Goal: Task Accomplishment & Management: Complete application form

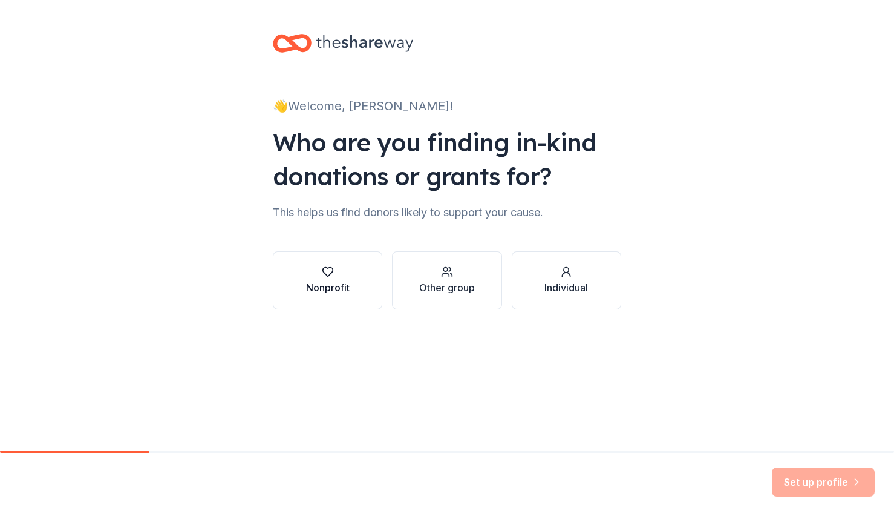
click at [344, 286] on div "Nonprofit" at bounding box center [328, 287] width 44 height 15
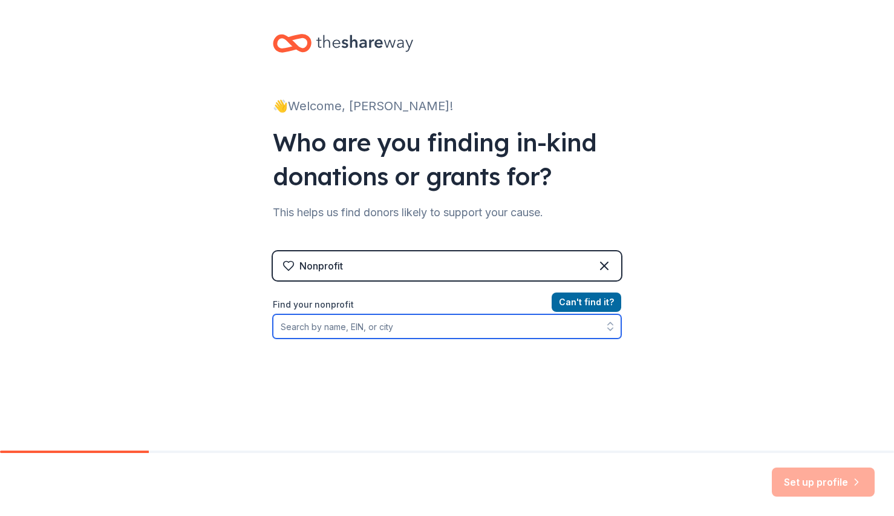
click at [405, 327] on input "Find your nonprofit" at bounding box center [447, 326] width 349 height 24
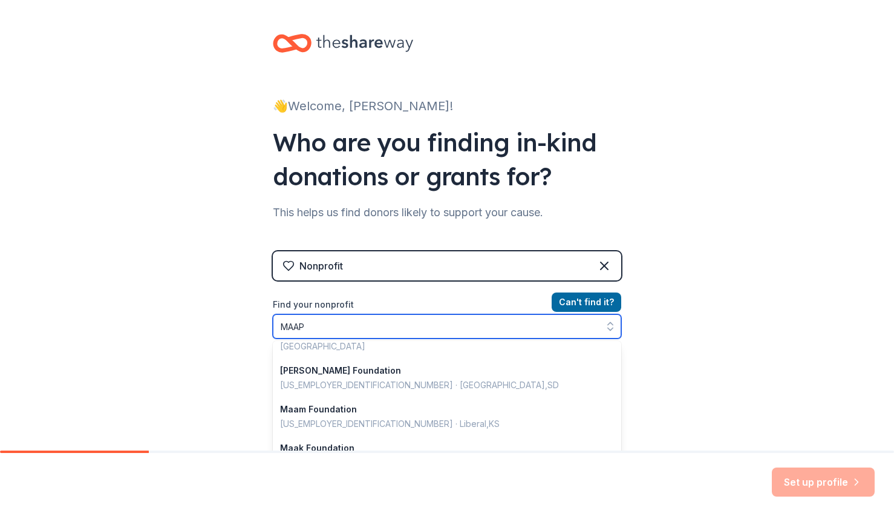
scroll to position [2, 0]
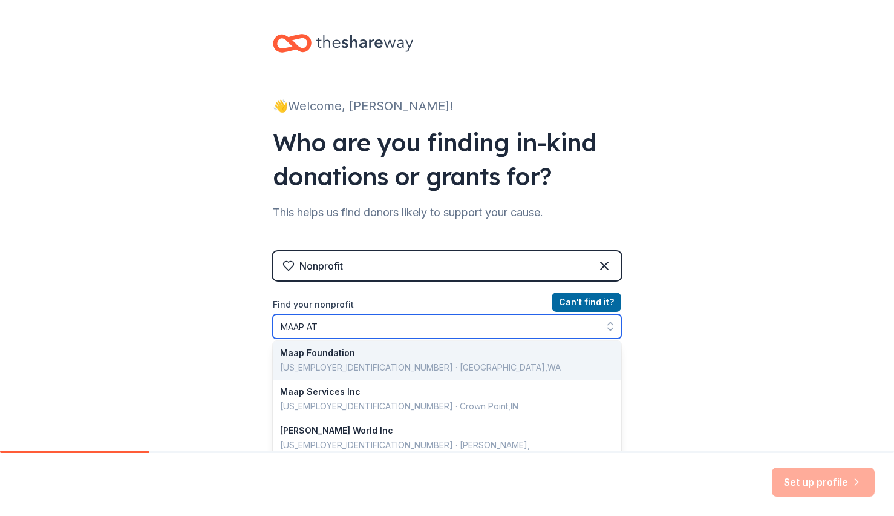
type input "MAAP ATL"
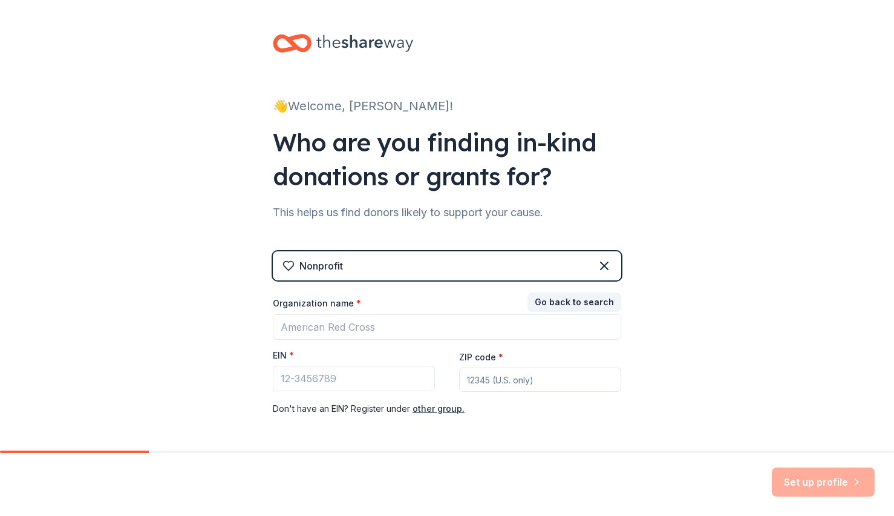
click at [588, 294] on div "Nonprofit Go back to search Organization name * EIN * ZIP code * Don ' t have a…" at bounding box center [447, 345] width 349 height 189
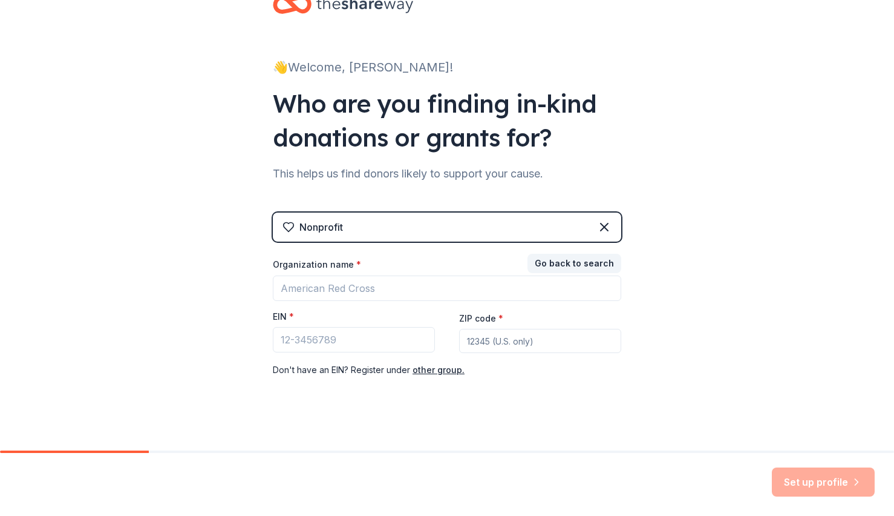
scroll to position [48, 0]
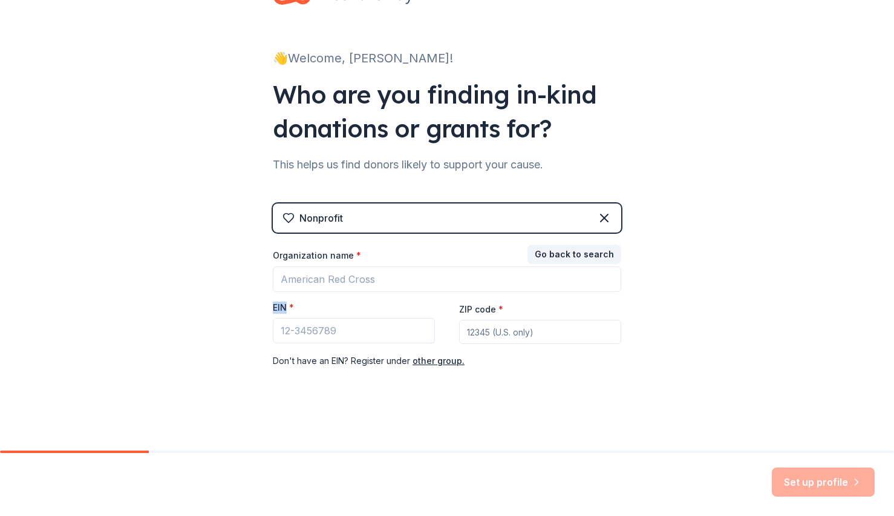
drag, startPoint x: 264, startPoint y: 306, endPoint x: 283, endPoint y: 304, distance: 19.4
click at [283, 304] on div "👋 Welcome, [PERSON_NAME]! Who are you finding in-kind donations or grants for? …" at bounding box center [447, 201] width 387 height 498
copy label "EIN"
click at [329, 326] on input "EIN *" at bounding box center [354, 330] width 162 height 25
paste input "[US_EMPLOYER_IDENTIFICATION_NUMBER]"
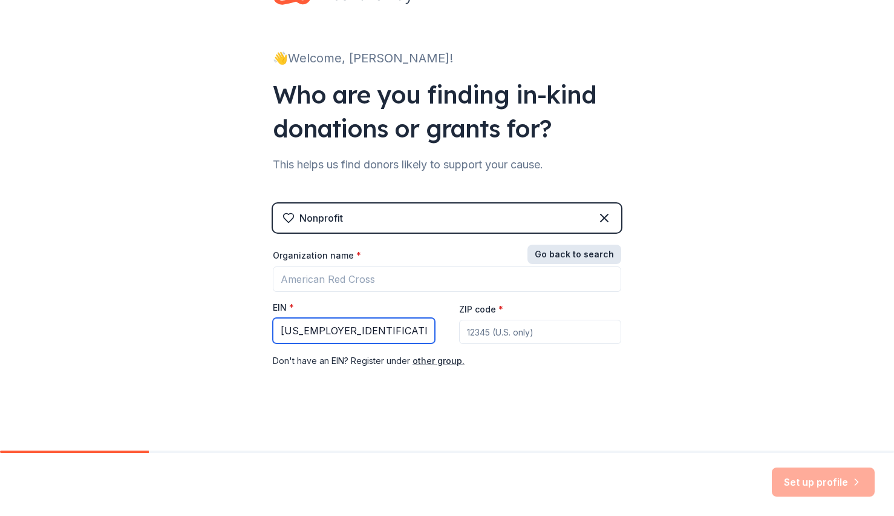
type input "58-2060884"
click at [564, 247] on button "Go back to search" at bounding box center [575, 253] width 94 height 19
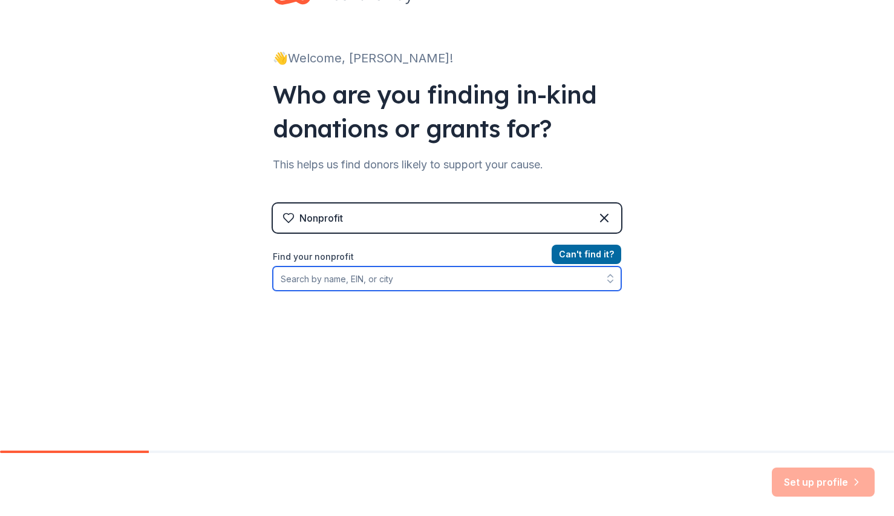
click at [470, 273] on input "Find your nonprofit" at bounding box center [447, 278] width 349 height 24
paste input "58-2060884"
type input "58-2060884"
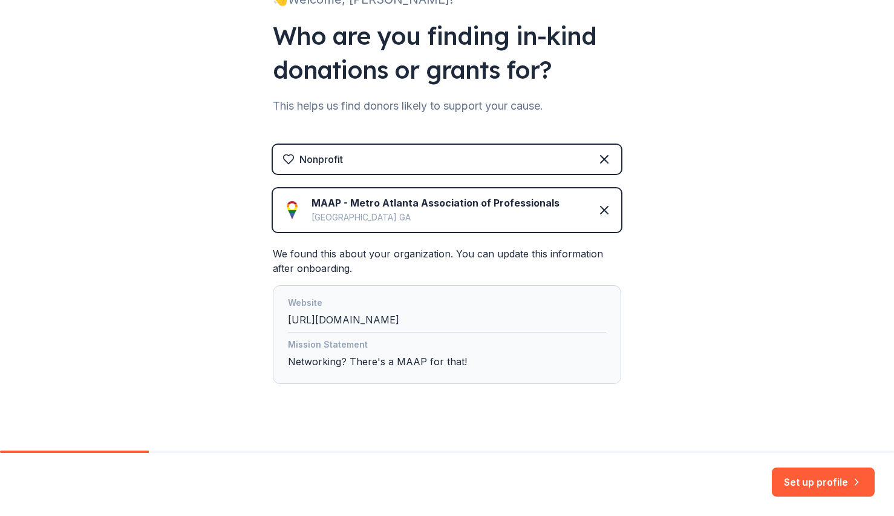
scroll to position [122, 0]
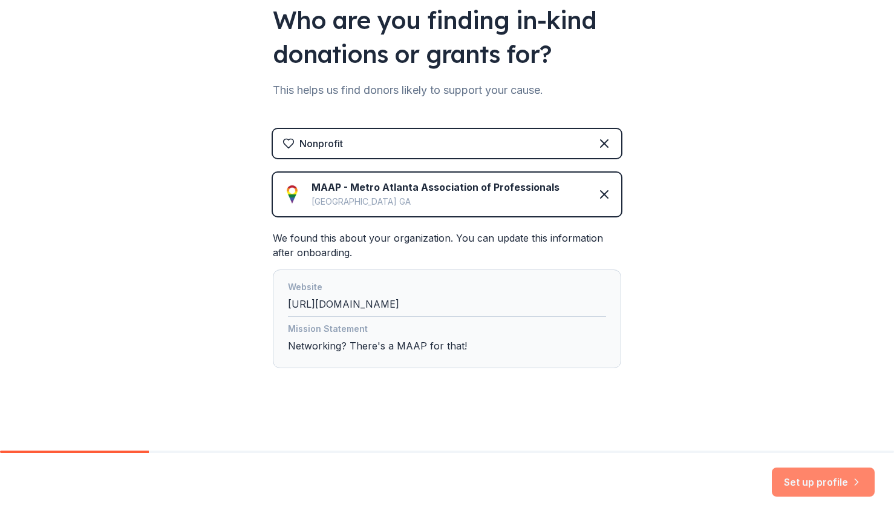
click at [807, 473] on button "Set up profile" at bounding box center [823, 481] width 103 height 29
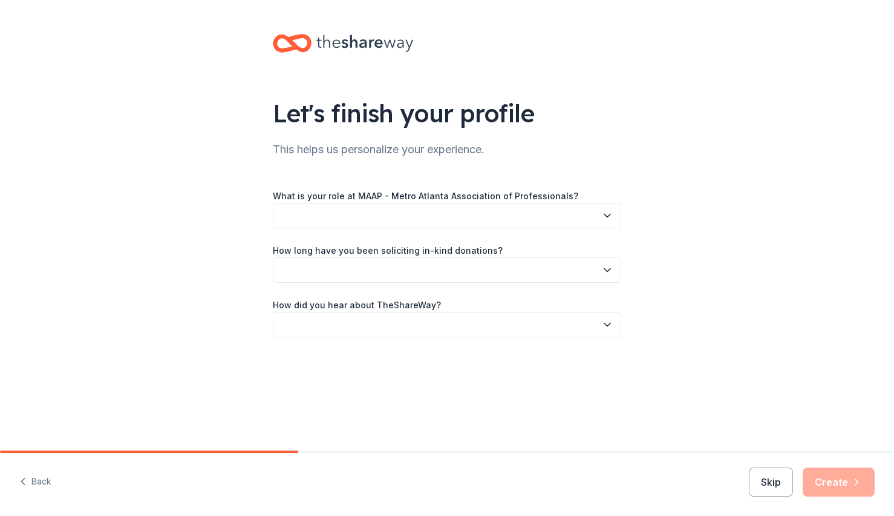
click at [487, 214] on button "button" at bounding box center [447, 215] width 349 height 25
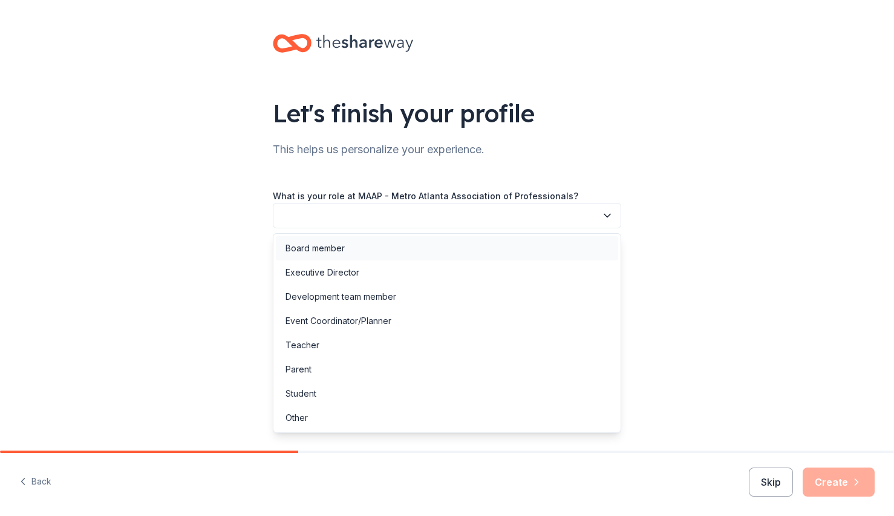
click at [426, 249] on div "Board member" at bounding box center [447, 248] width 343 height 24
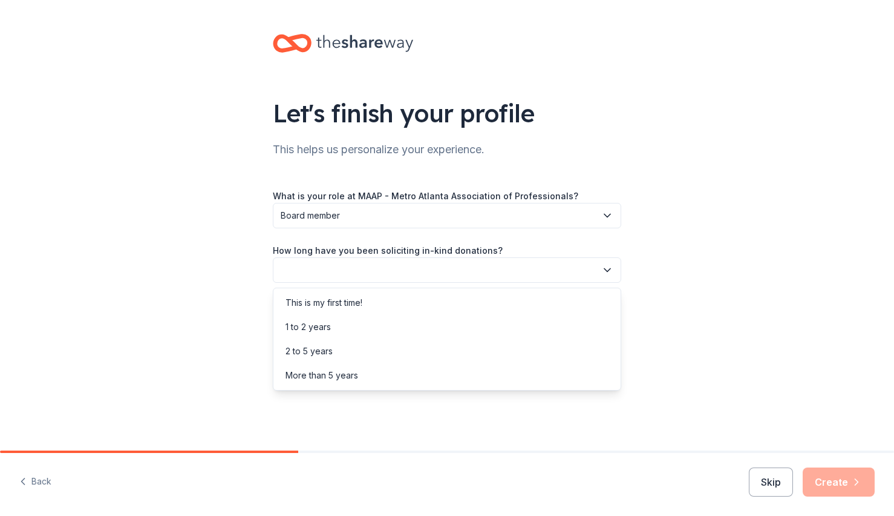
click at [432, 272] on button "button" at bounding box center [447, 269] width 349 height 25
click at [415, 352] on div "2 to 5 years" at bounding box center [447, 351] width 343 height 24
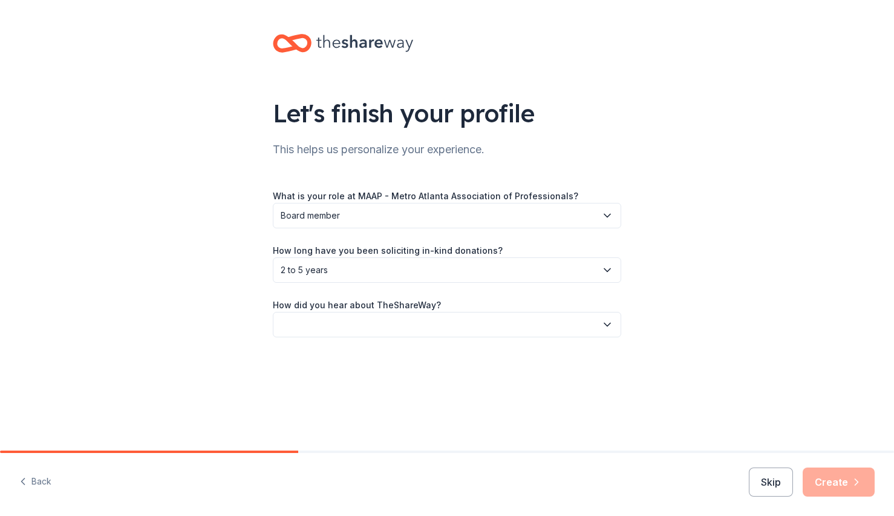
click at [475, 329] on button "button" at bounding box center [447, 324] width 349 height 25
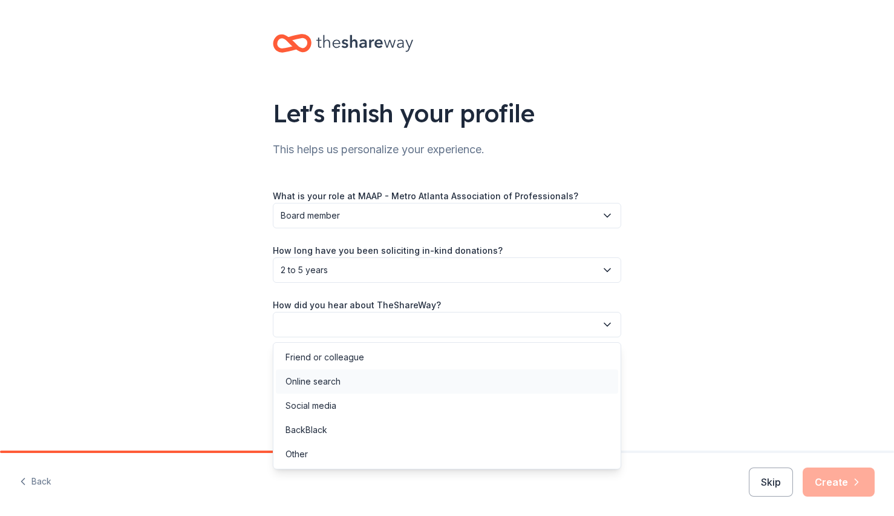
click at [452, 378] on div "Online search" at bounding box center [447, 381] width 343 height 24
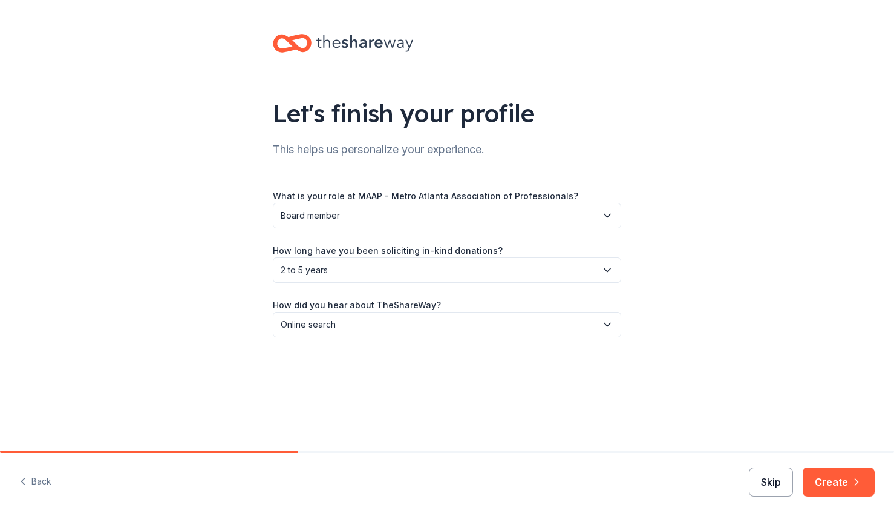
click at [787, 488] on button "Skip" at bounding box center [771, 481] width 44 height 29
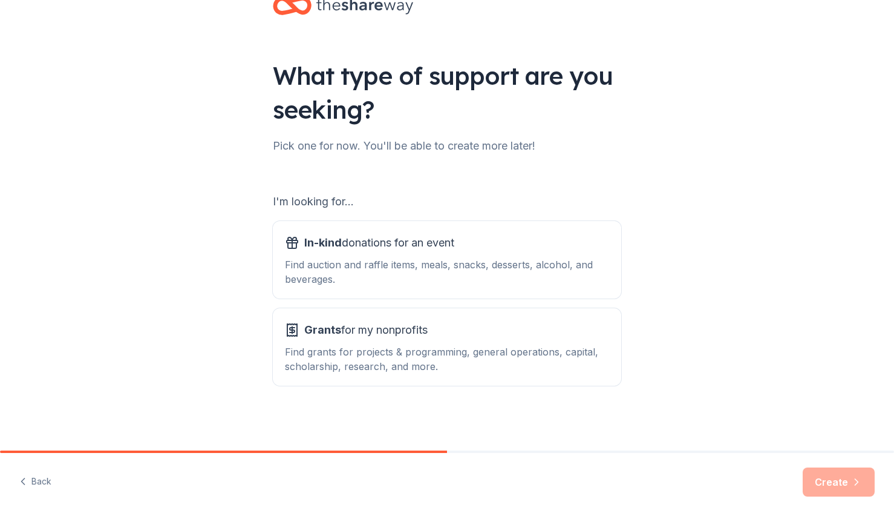
scroll to position [38, 0]
click at [514, 272] on div "Find auction and raffle items, meals, snacks, desserts, alcohol, and beverages." at bounding box center [447, 271] width 324 height 29
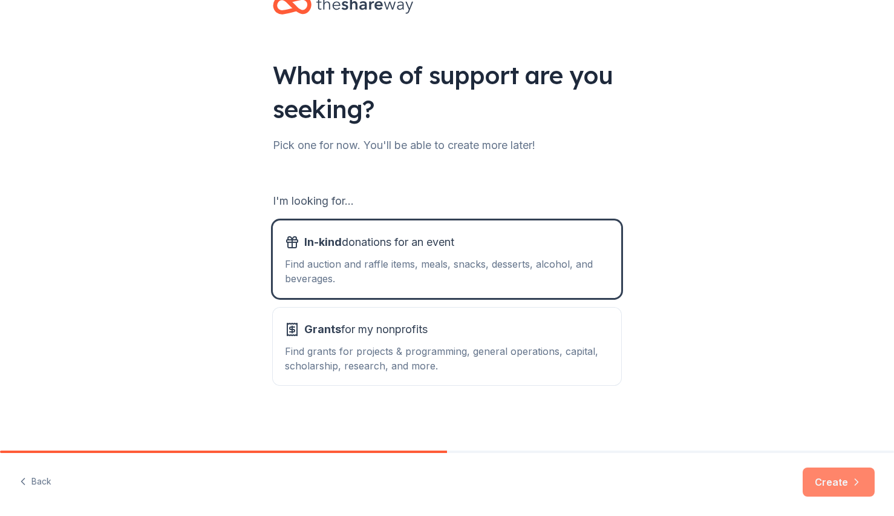
click at [839, 490] on button "Create" at bounding box center [839, 481] width 72 height 29
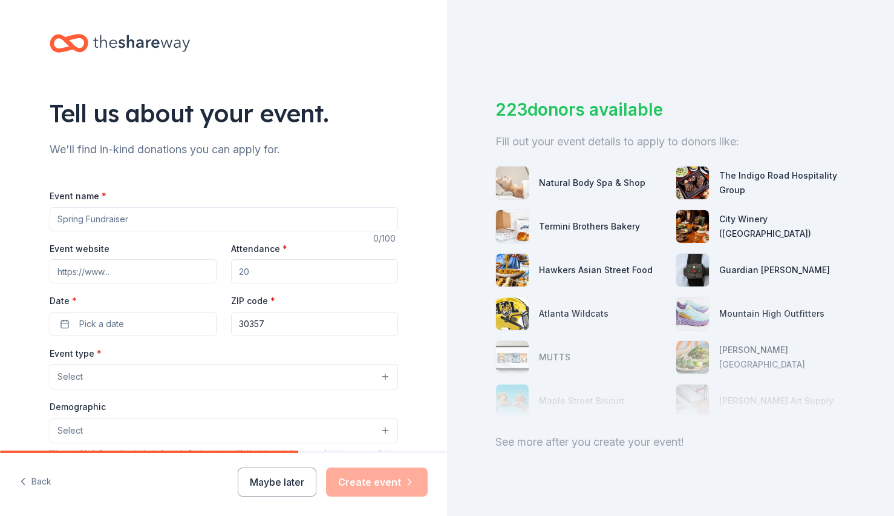
click at [147, 218] on input "Event name *" at bounding box center [224, 219] width 349 height 24
type input "Holiday Party & Toy Drive"
type input "maapatl.org"
drag, startPoint x: 135, startPoint y: 277, endPoint x: 7, endPoint y: 260, distance: 128.8
click at [7, 260] on div "Tell us about your event. We'll find in-kind donations you can apply for. Event…" at bounding box center [223, 402] width 447 height 805
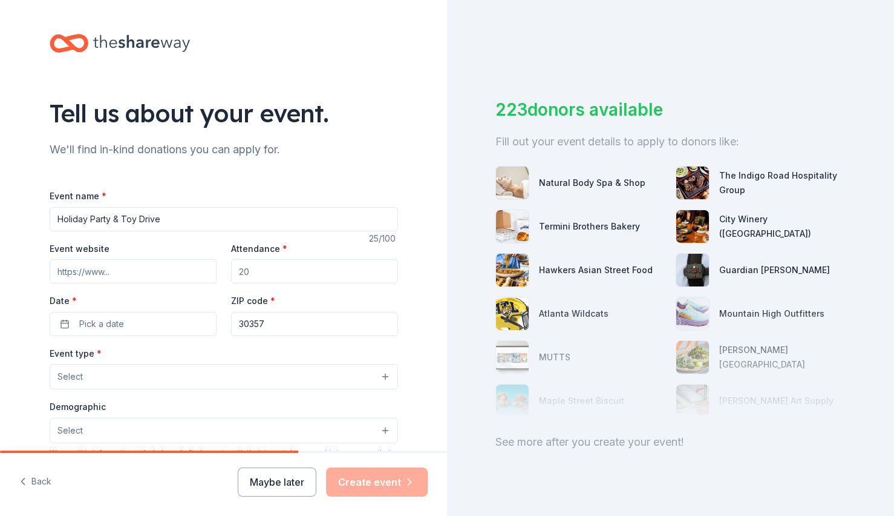
click at [310, 270] on input "Attendance *" at bounding box center [314, 271] width 167 height 24
click at [319, 273] on input "Attendance *" at bounding box center [314, 271] width 167 height 24
type input "60"
click at [107, 326] on span "Pick a date" at bounding box center [101, 323] width 45 height 15
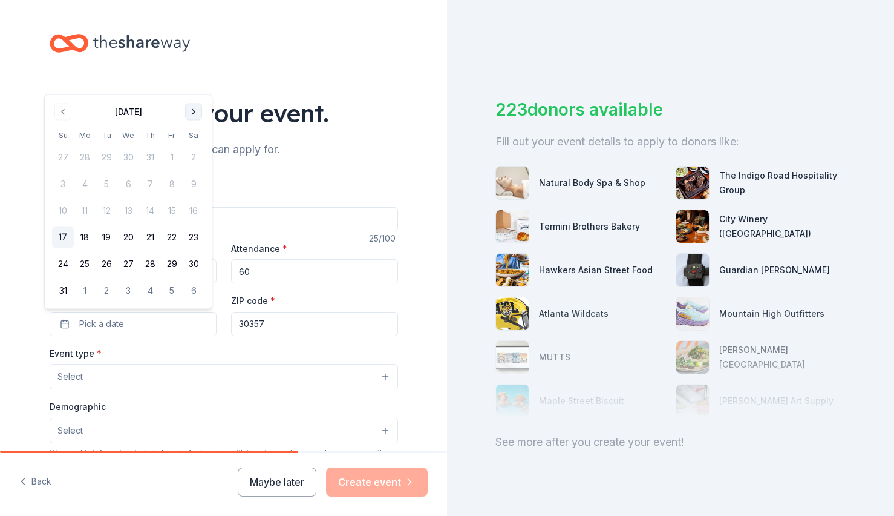
click at [192, 116] on button "Go to next month" at bounding box center [193, 111] width 17 height 17
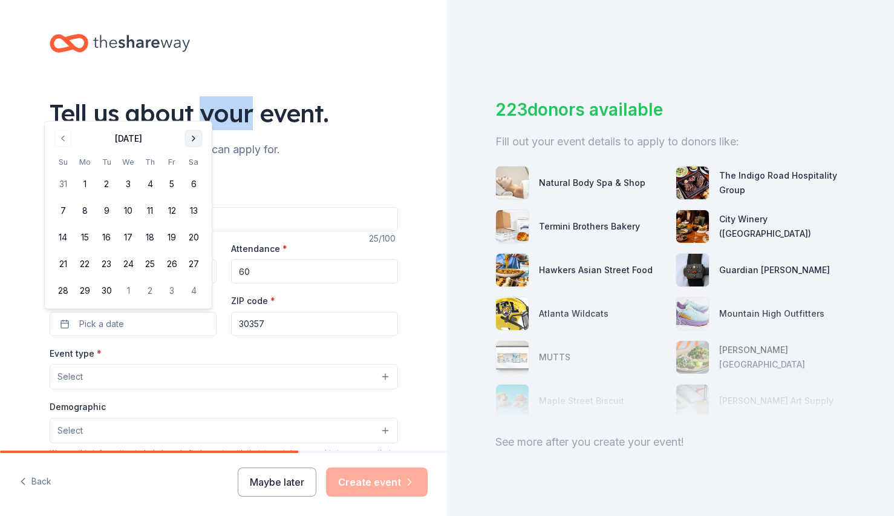
click at [192, 116] on div "Tell us about your event." at bounding box center [224, 113] width 349 height 34
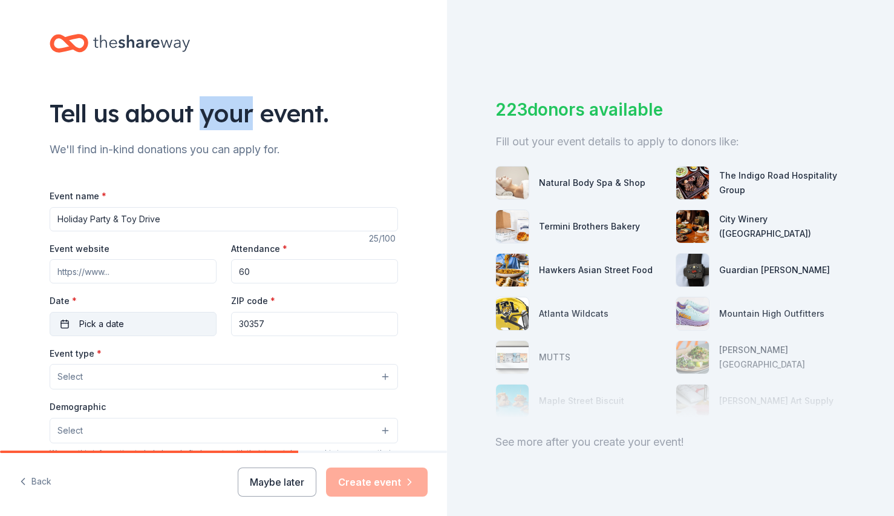
click at [145, 335] on button "Pick a date" at bounding box center [133, 324] width 167 height 24
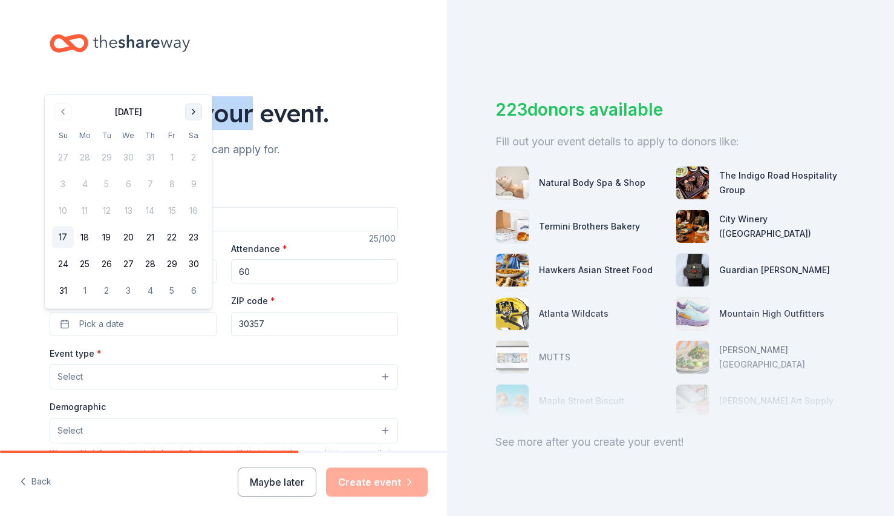
click at [191, 114] on button "Go to next month" at bounding box center [193, 111] width 17 height 17
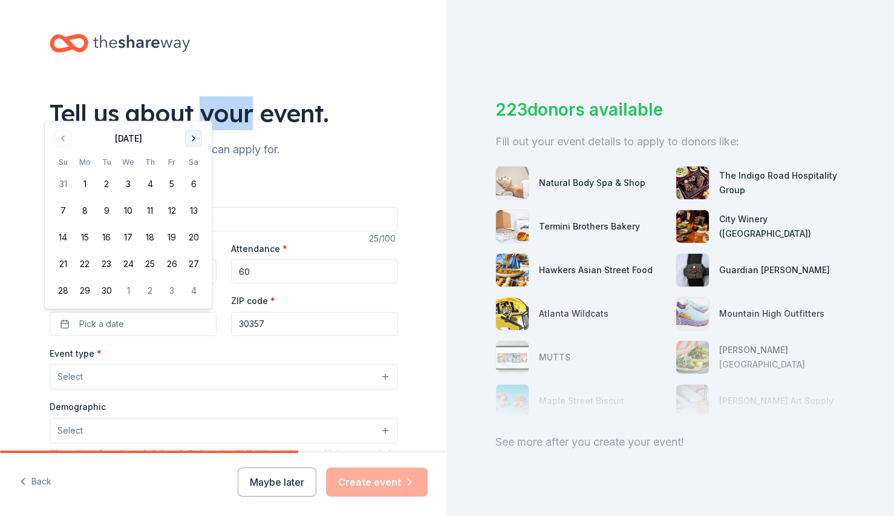
click at [198, 138] on button "Go to next month" at bounding box center [193, 138] width 17 height 17
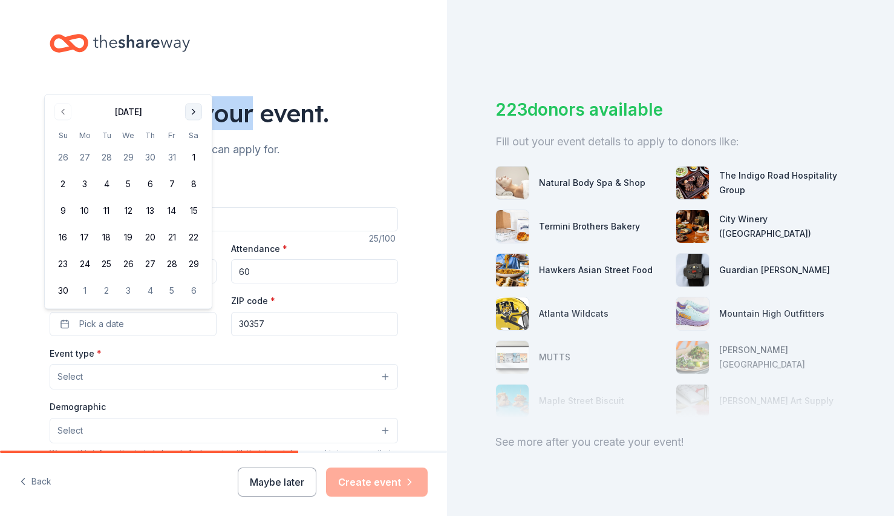
click at [193, 111] on button "Go to next month" at bounding box center [193, 111] width 17 height 17
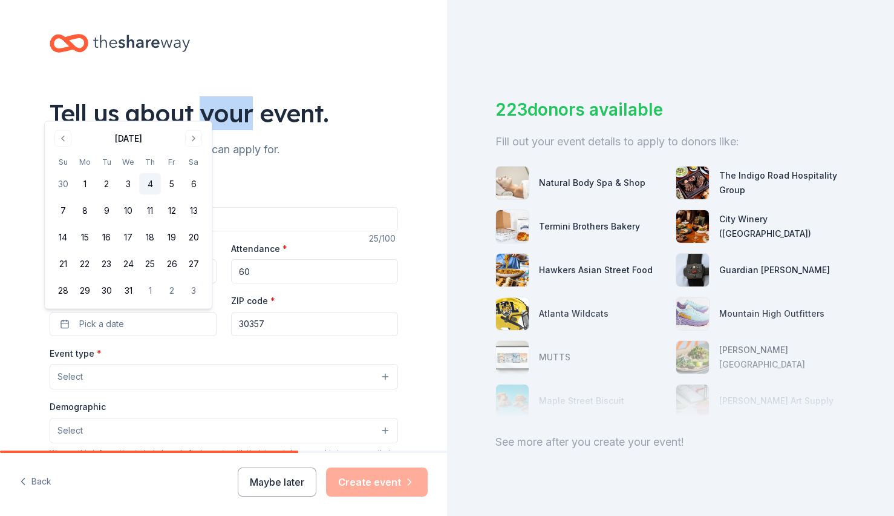
click at [151, 188] on button "4" at bounding box center [150, 184] width 22 height 22
click at [305, 328] on input "30357" at bounding box center [314, 324] width 167 height 24
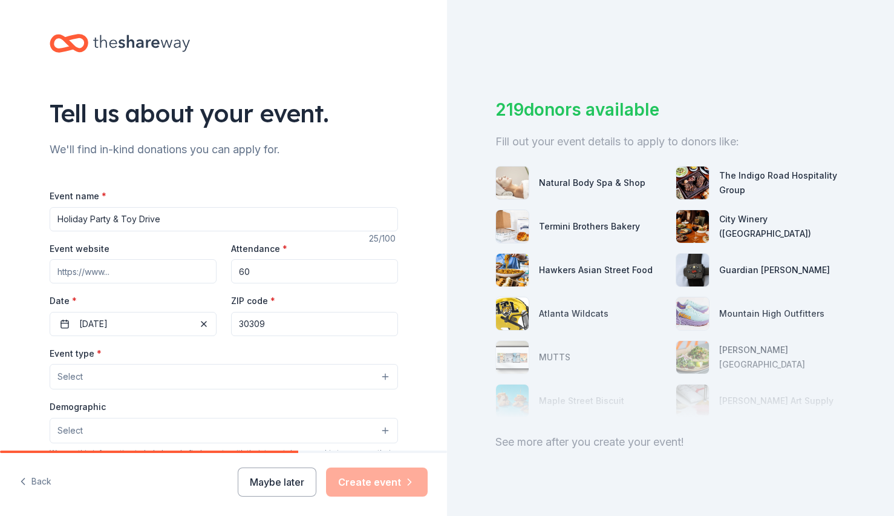
type input "30309"
click at [165, 371] on button "Select" at bounding box center [224, 376] width 349 height 25
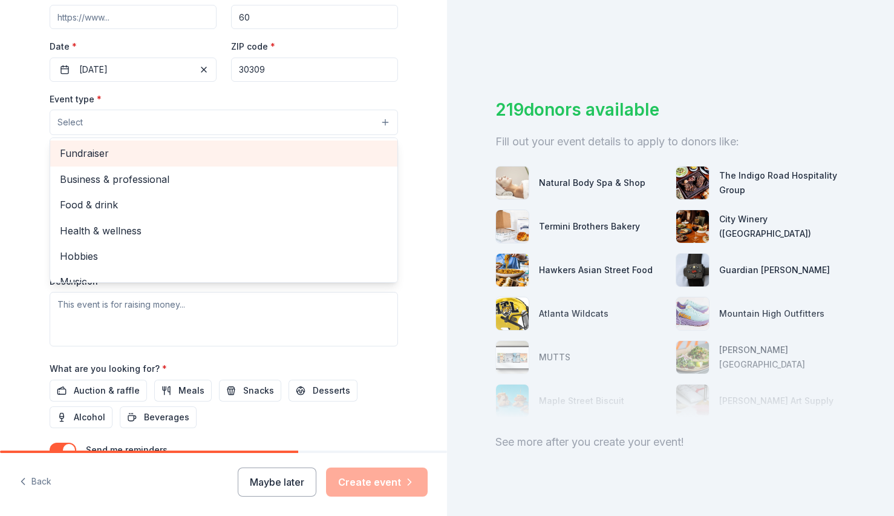
click at [124, 159] on span "Fundraiser" at bounding box center [224, 153] width 328 height 16
click at [128, 151] on span "Business & professional" at bounding box center [224, 154] width 328 height 16
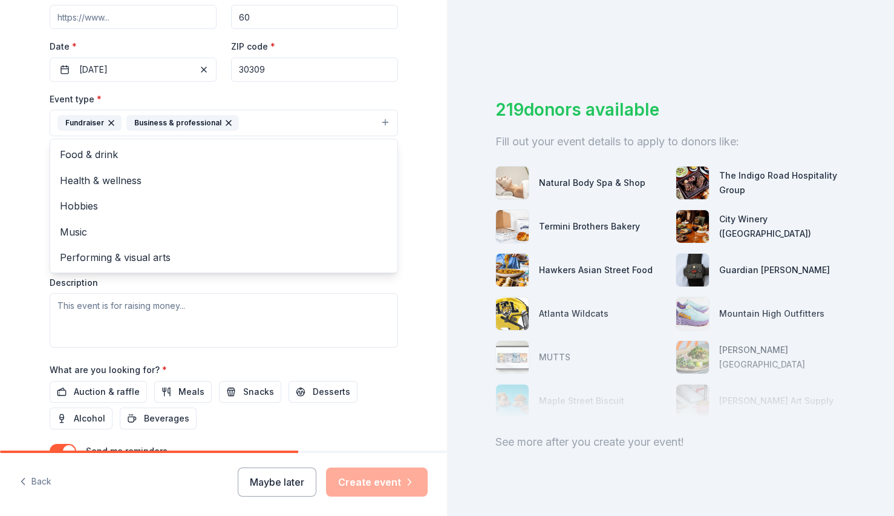
click at [34, 301] on div "Tell us about your event. We'll find in-kind donations you can apply for. Event…" at bounding box center [223, 149] width 387 height 807
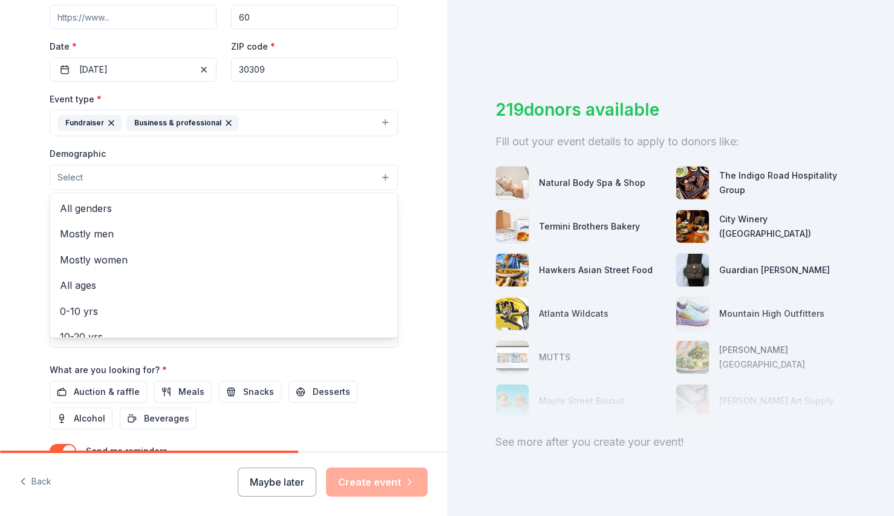
click at [140, 174] on button "Select" at bounding box center [224, 177] width 349 height 25
click at [13, 274] on div "Tell us about your event. We'll find in-kind donations you can apply for. Event…" at bounding box center [223, 149] width 447 height 807
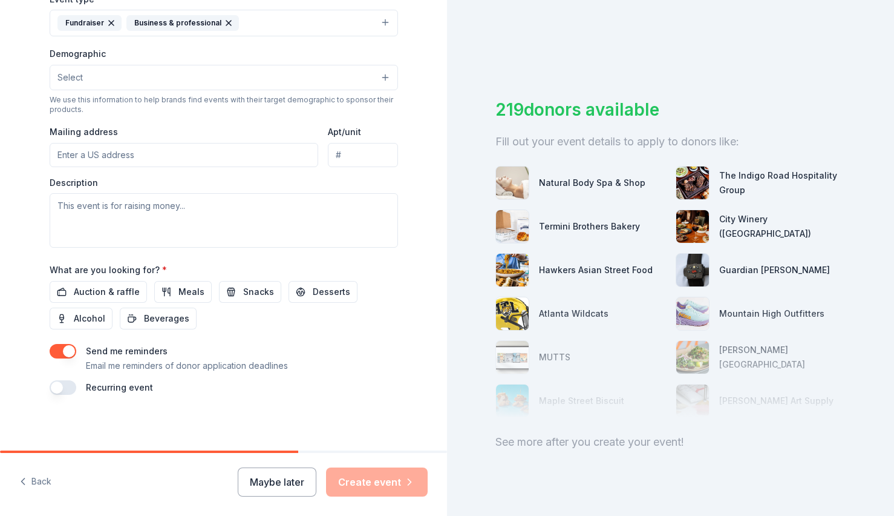
scroll to position [356, 0]
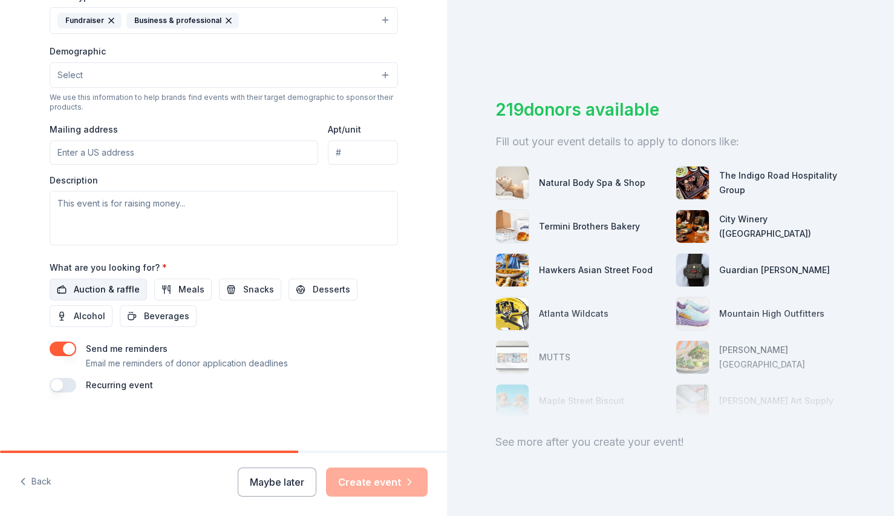
click at [91, 288] on span "Auction & raffle" at bounding box center [107, 289] width 66 height 15
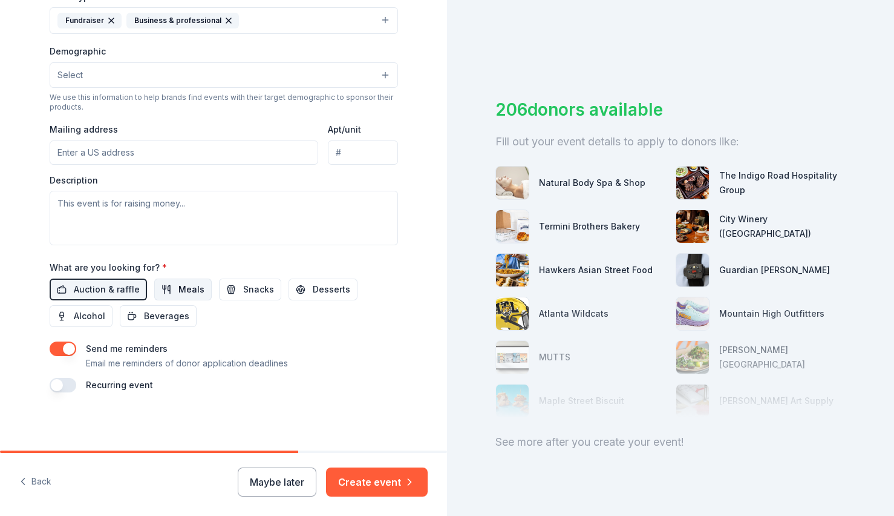
click at [192, 291] on span "Meals" at bounding box center [192, 289] width 26 height 15
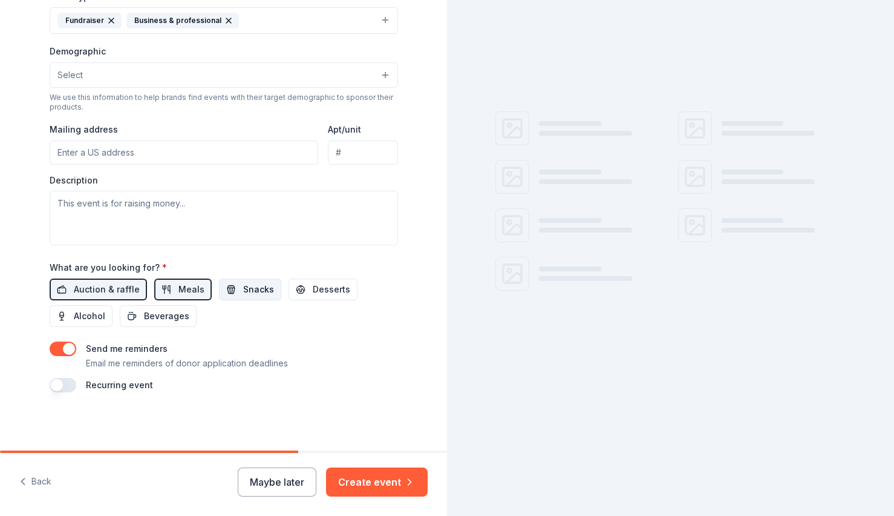
click at [243, 290] on span "Snacks" at bounding box center [258, 289] width 31 height 15
click at [329, 290] on span "Desserts" at bounding box center [332, 289] width 38 height 15
click at [74, 315] on span "Alcohol" at bounding box center [89, 316] width 31 height 15
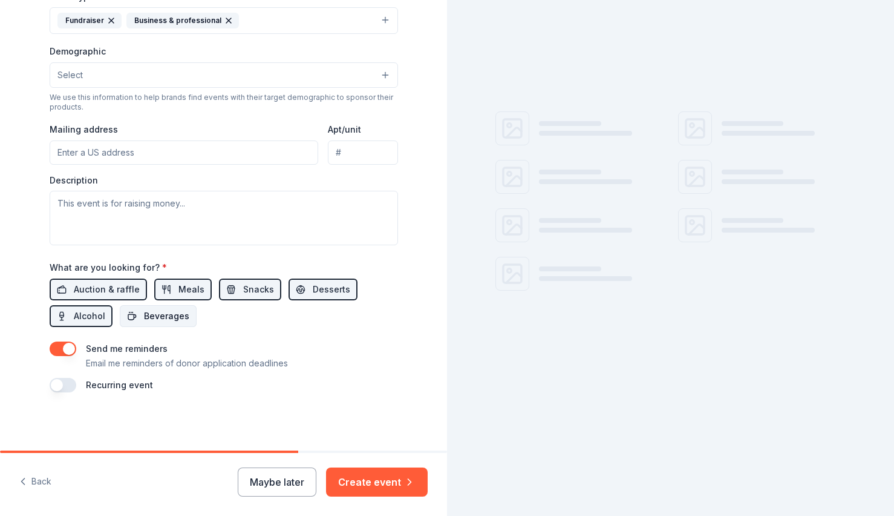
click at [147, 321] on span "Beverages" at bounding box center [166, 316] width 45 height 15
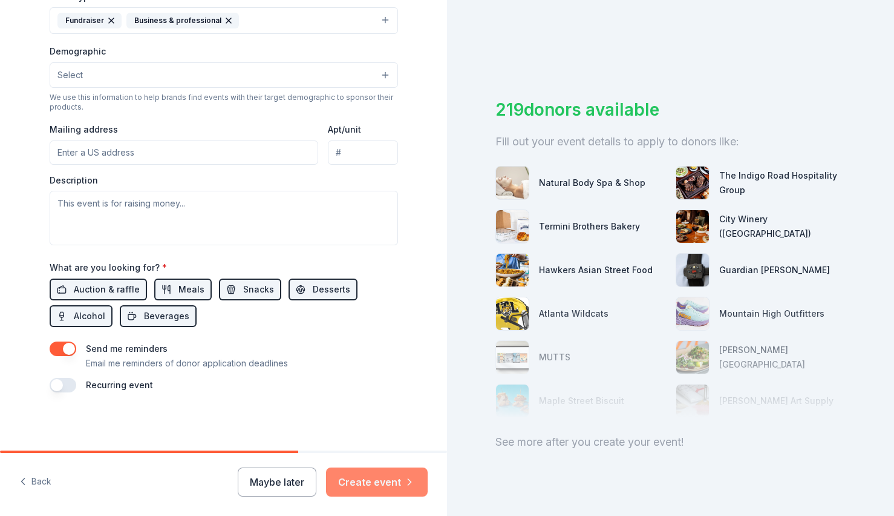
click at [379, 480] on button "Create event" at bounding box center [377, 481] width 102 height 29
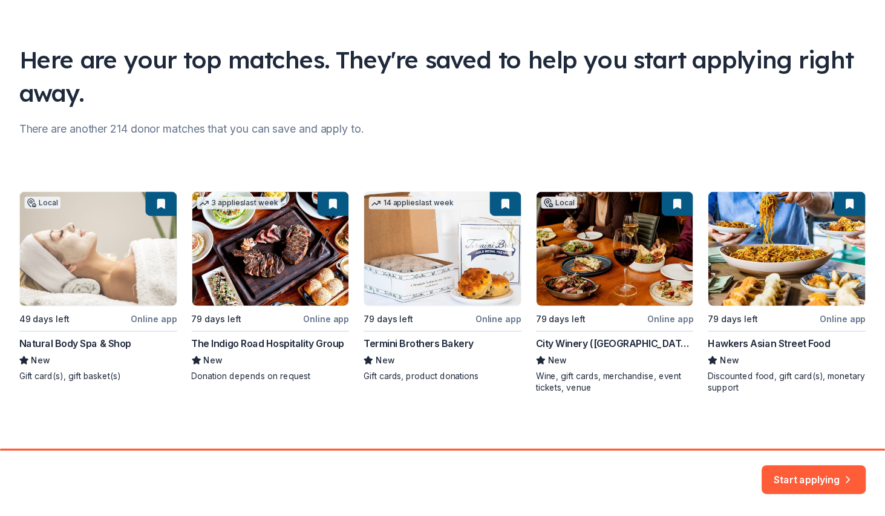
scroll to position [59, 0]
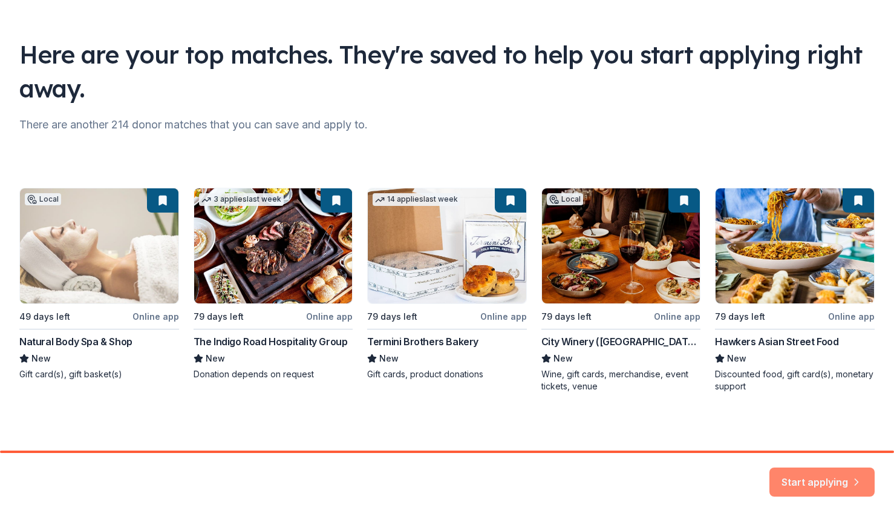
click at [829, 474] on button "Start applying" at bounding box center [822, 474] width 105 height 29
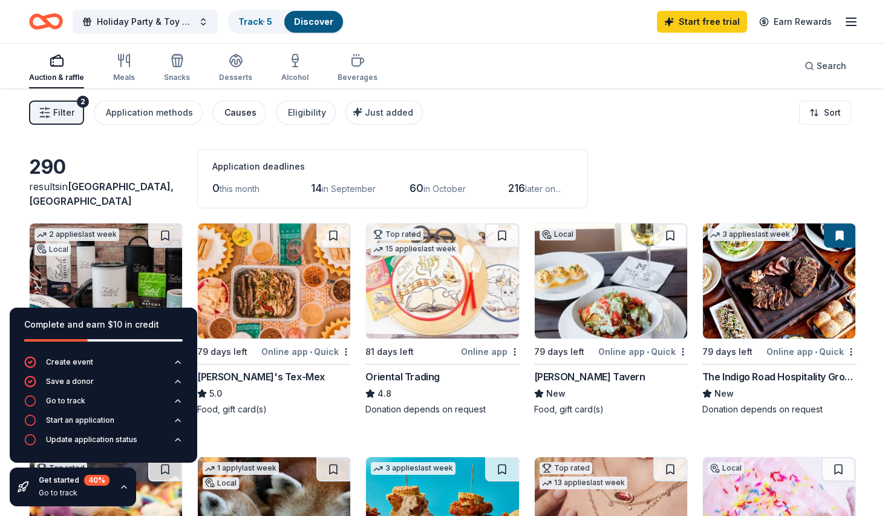
click at [236, 111] on div "Causes" at bounding box center [241, 112] width 32 height 15
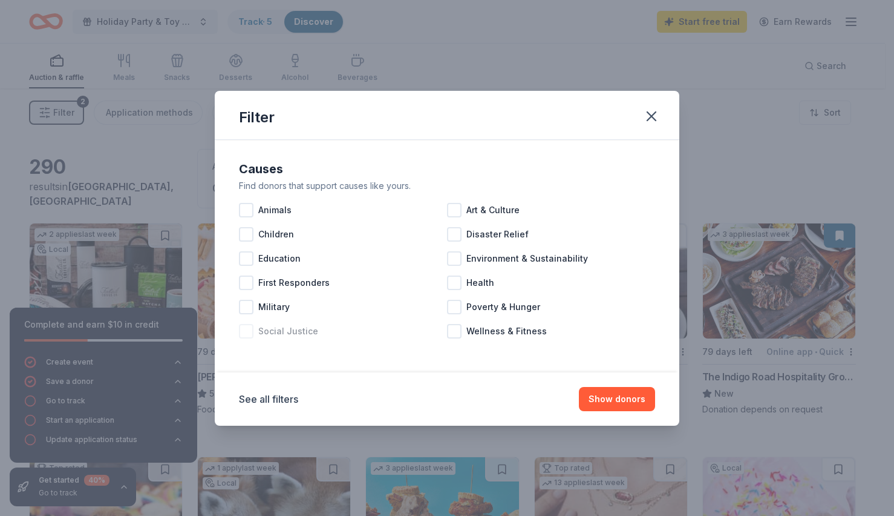
click at [246, 335] on div at bounding box center [246, 331] width 15 height 15
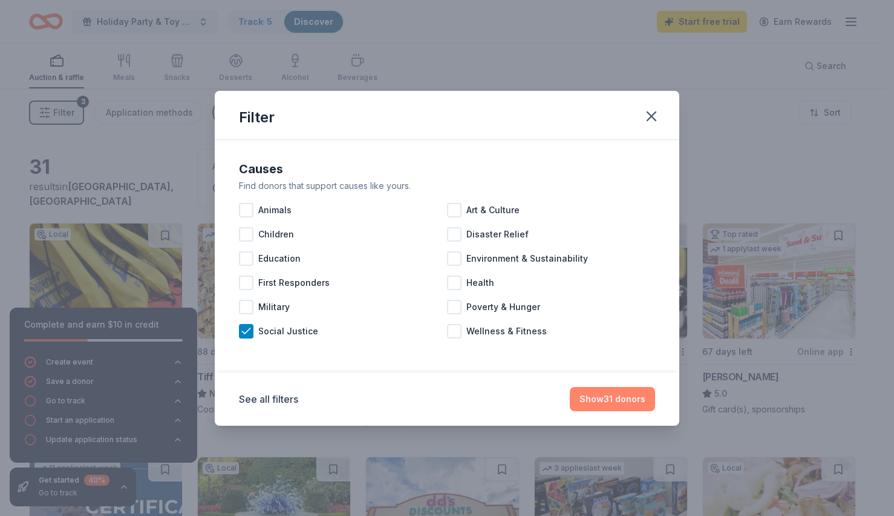
click at [632, 398] on button "Show 31 donors" at bounding box center [612, 399] width 85 height 24
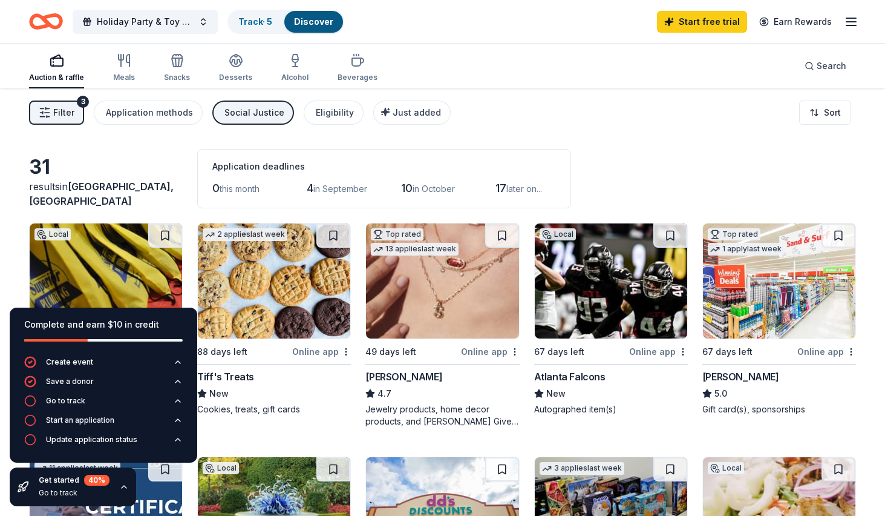
click at [244, 106] on div "Social Justice" at bounding box center [255, 112] width 60 height 15
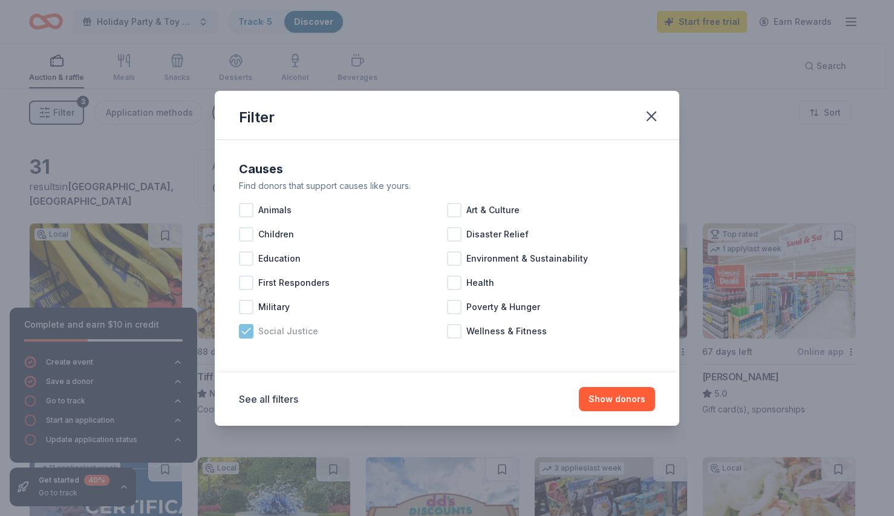
click at [247, 326] on icon at bounding box center [246, 331] width 12 height 12
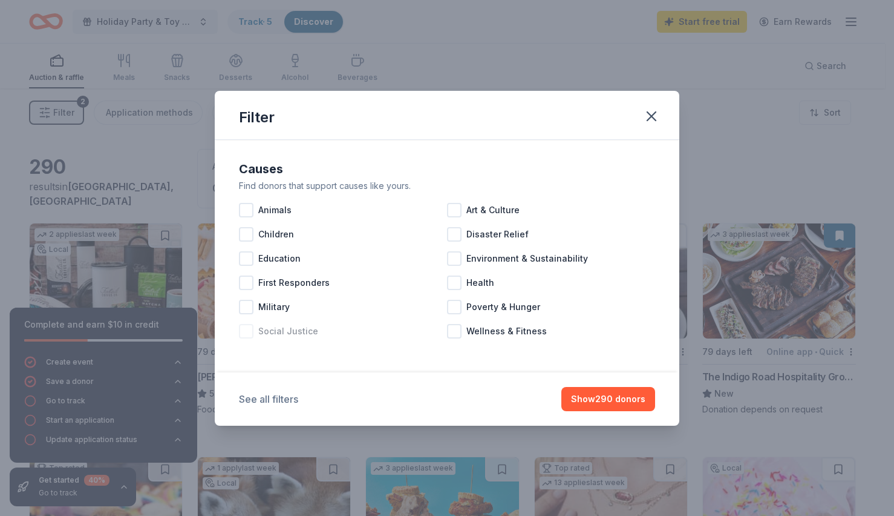
click at [287, 392] on button "See all filters" at bounding box center [268, 399] width 59 height 15
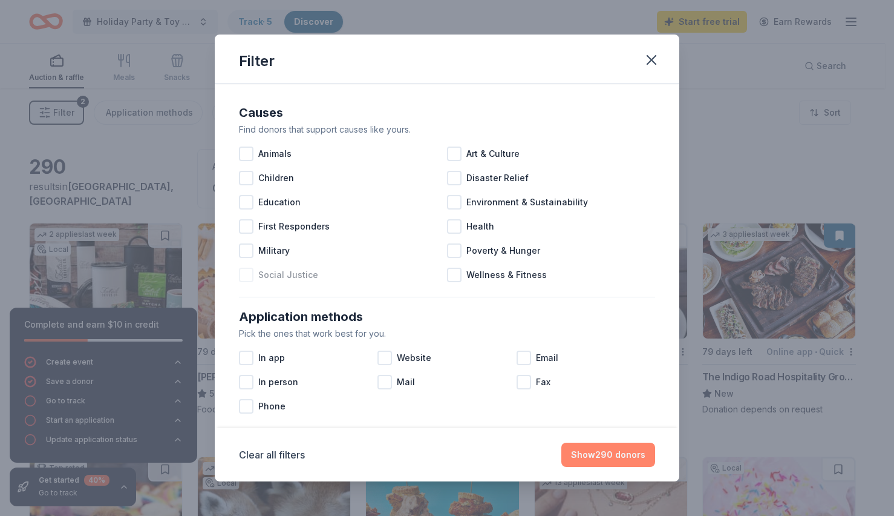
click at [612, 450] on button "Show 290 donors" at bounding box center [609, 454] width 94 height 24
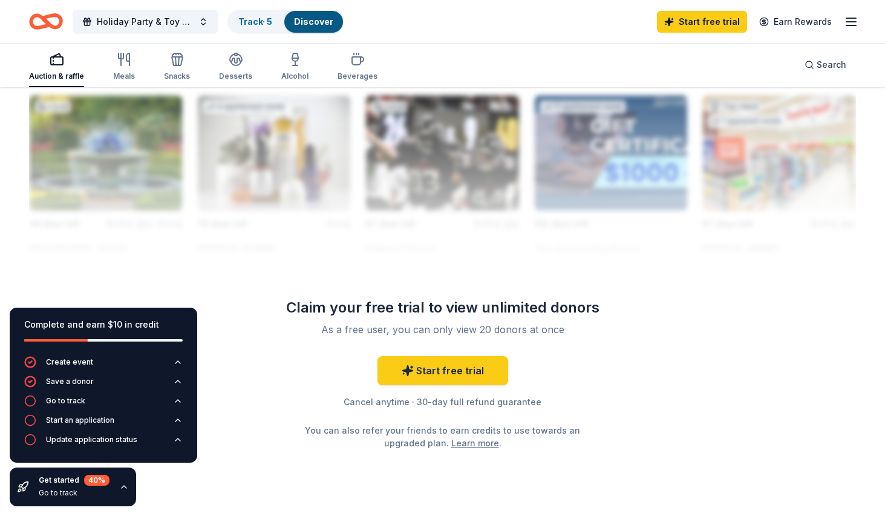
scroll to position [1092, 0]
click at [794, 58] on div "Auction & raffle Meals Snacks Desserts Alcohol Beverages Search" at bounding box center [442, 64] width 827 height 45
click at [822, 65] on span "Search" at bounding box center [832, 64] width 30 height 15
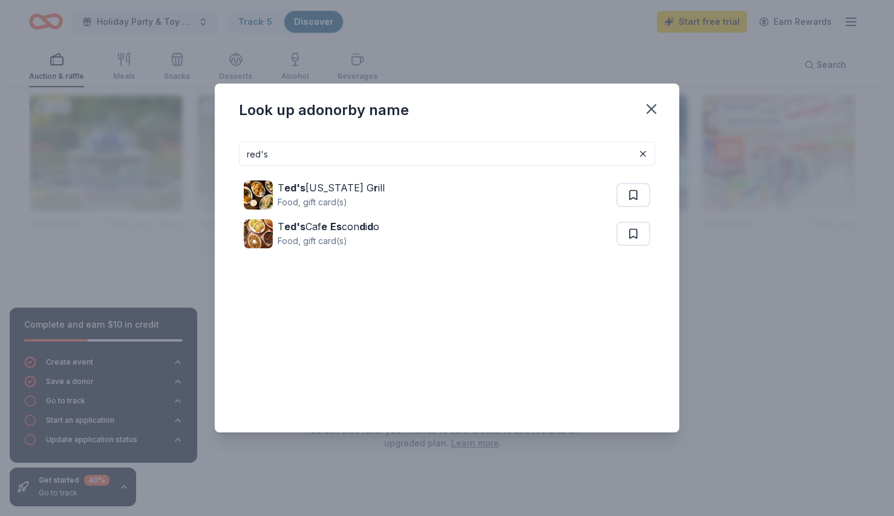
type input "red's"
click at [528, 38] on div "Look up a donor by name red's T ed's Montana G r ill Food, gift card(s) T ed's …" at bounding box center [447, 258] width 894 height 516
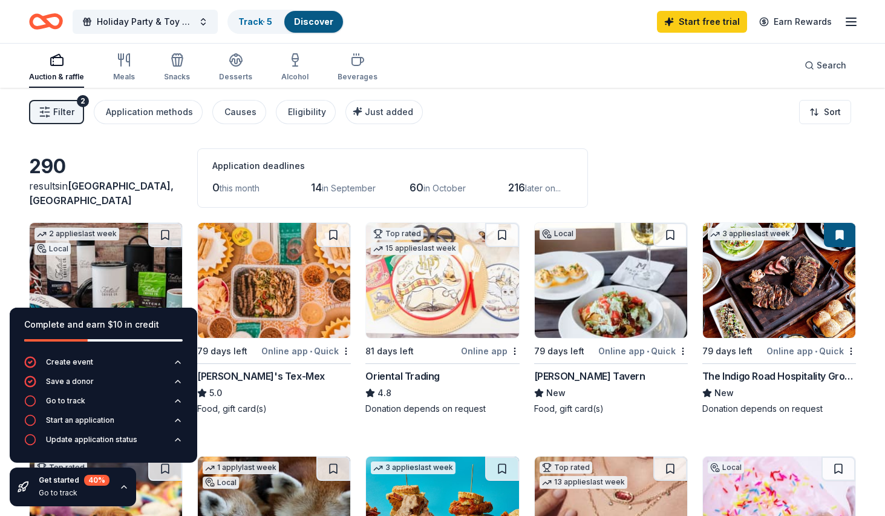
scroll to position [0, 0]
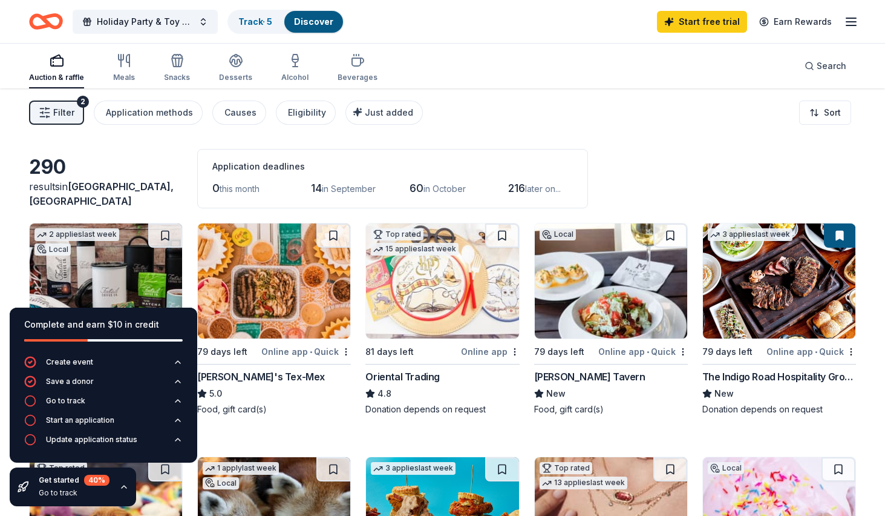
click at [855, 22] on line "button" at bounding box center [852, 22] width 10 height 0
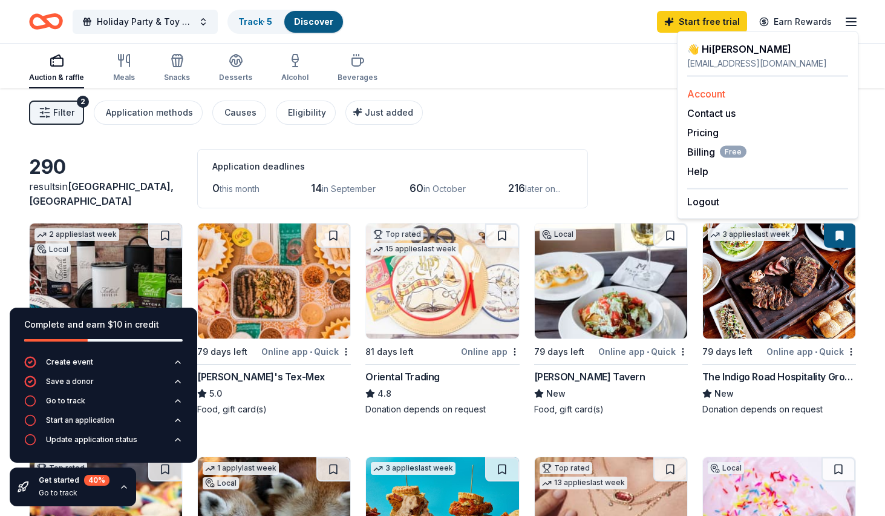
click at [704, 88] on link "Account" at bounding box center [706, 94] width 38 height 12
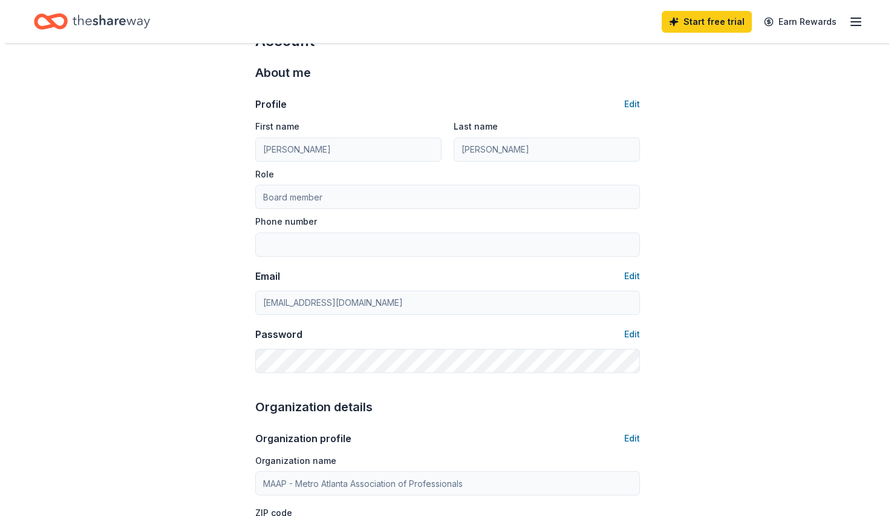
scroll to position [439, 0]
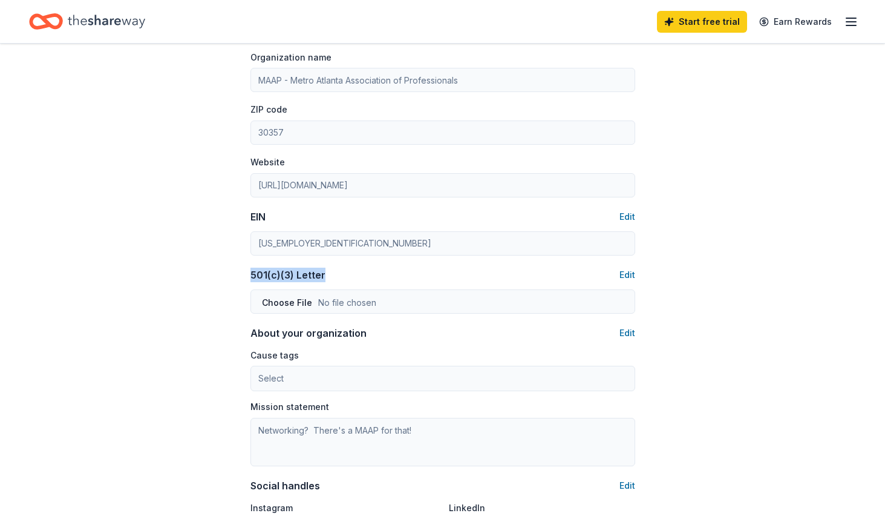
drag, startPoint x: 243, startPoint y: 270, endPoint x: 359, endPoint y: 275, distance: 116.3
click at [359, 275] on div "Account About me Profile Edit First name Jenna Last name Thomason Role Board me…" at bounding box center [443, 144] width 424 height 1080
copy div "501(c)(3) Letter"
click at [760, 334] on div "Account About me Profile Edit First name Jenna Last name Thomason Role Board me…" at bounding box center [442, 144] width 885 height 1080
click at [631, 333] on button "Edit" at bounding box center [628, 333] width 16 height 15
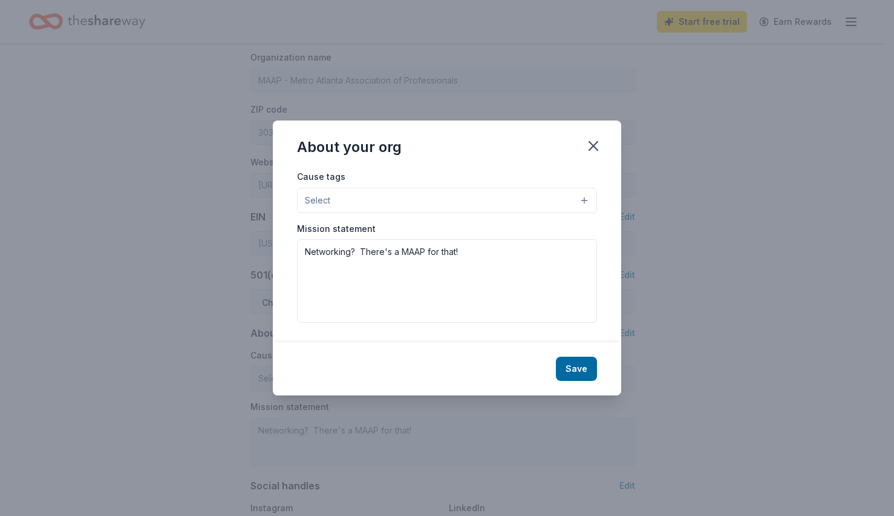
click at [467, 194] on button "Select" at bounding box center [447, 200] width 300 height 25
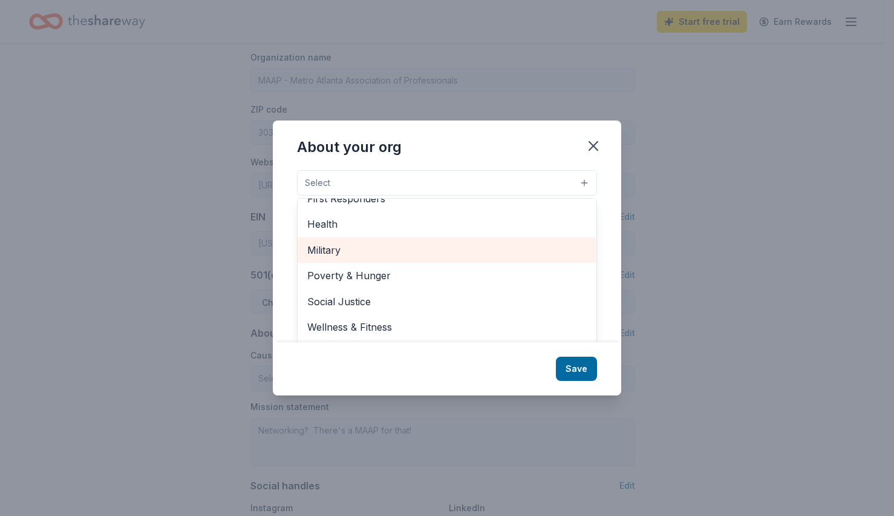
scroll to position [18, 0]
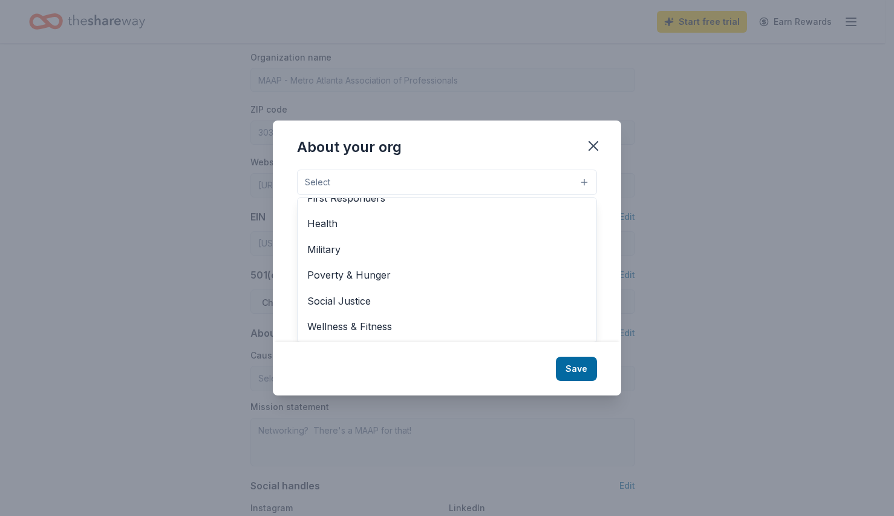
click at [485, 148] on div "About your org Cause tags Select Animals Art & Culture Children Disaster Relief…" at bounding box center [447, 257] width 349 height 275
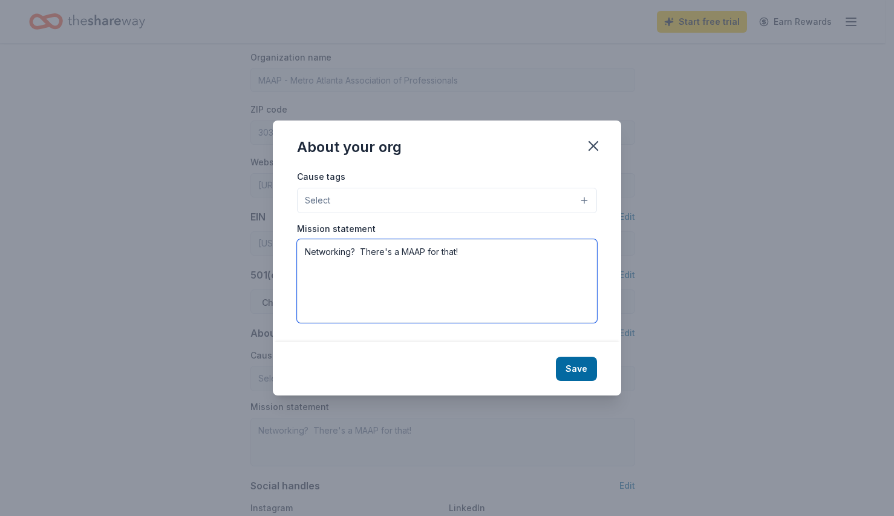
click at [354, 292] on textarea "Networking? There's a MAAP for that!" at bounding box center [447, 281] width 300 height 84
drag, startPoint x: 496, startPoint y: 254, endPoint x: 257, endPoint y: 247, distance: 239.7
click at [257, 247] on div "About your org Cause tags Select Mission statement Networking? There's a MAAP f…" at bounding box center [447, 258] width 894 height 516
paste textarea "MAAP’s mission is to create an inclusive environment for the Metro Atlanta LGBT…"
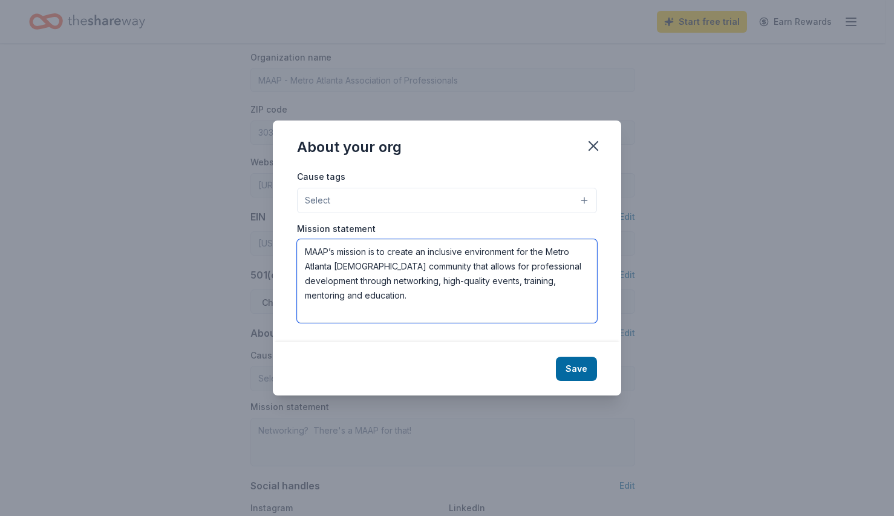
type textarea "MAAP’s mission is to create an inclusive environment for the Metro Atlanta LGBT…"
click at [512, 198] on button "Select" at bounding box center [447, 200] width 300 height 25
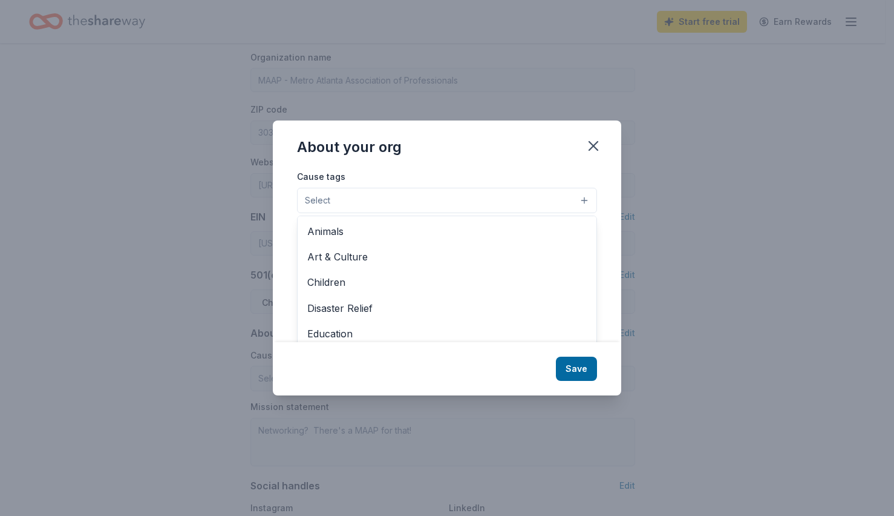
click at [466, 371] on div "About your org Cause tags Select Animals Art & Culture Children Disaster Relief…" at bounding box center [447, 257] width 349 height 275
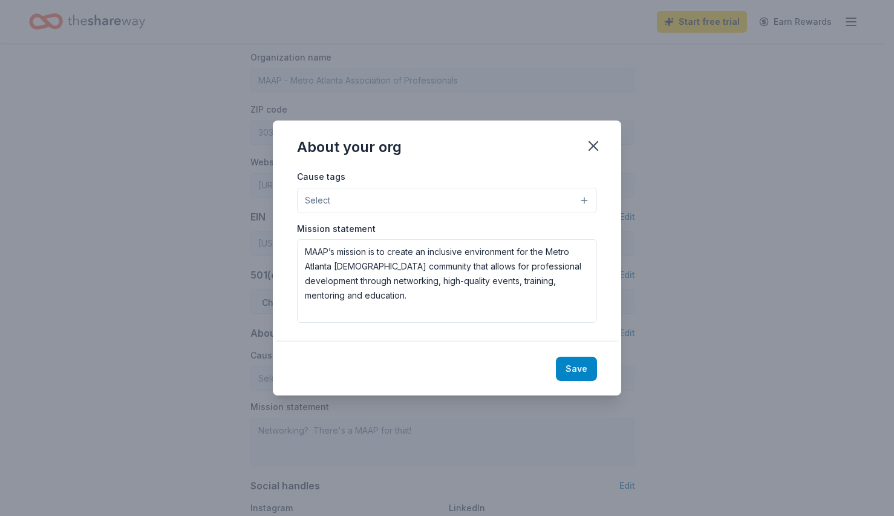
click at [575, 371] on button "Save" at bounding box center [576, 368] width 41 height 24
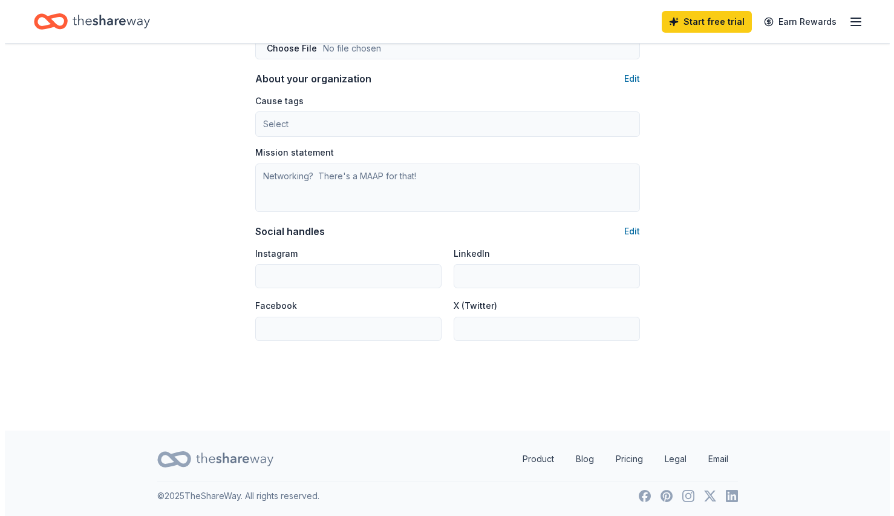
scroll to position [695, 0]
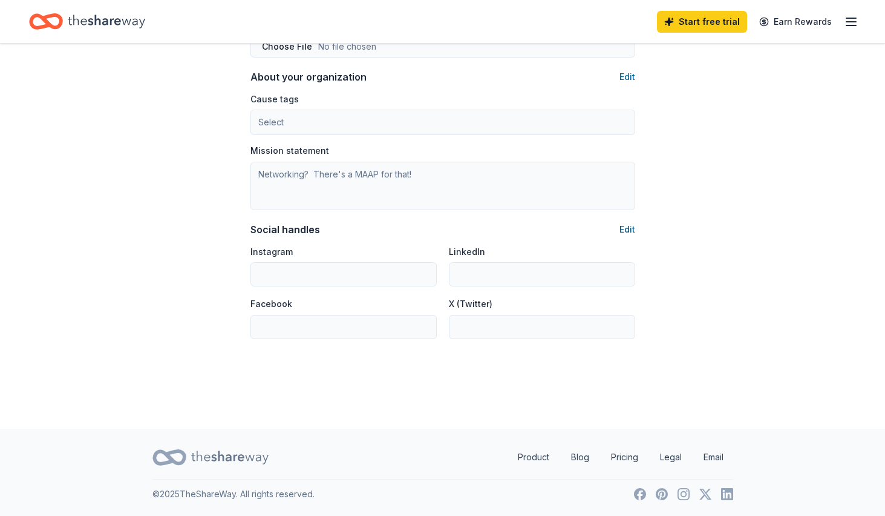
click at [621, 230] on button "Edit" at bounding box center [628, 229] width 16 height 15
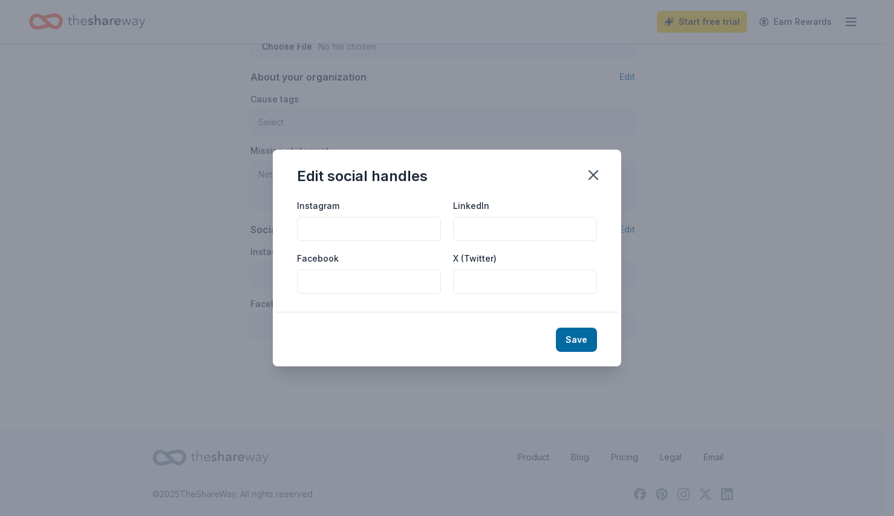
click at [338, 225] on input "Instagram" at bounding box center [369, 229] width 144 height 24
paste input "https://www.instagram.com/maapatl/"
type input "https://www.instagram.com/maapatl/"
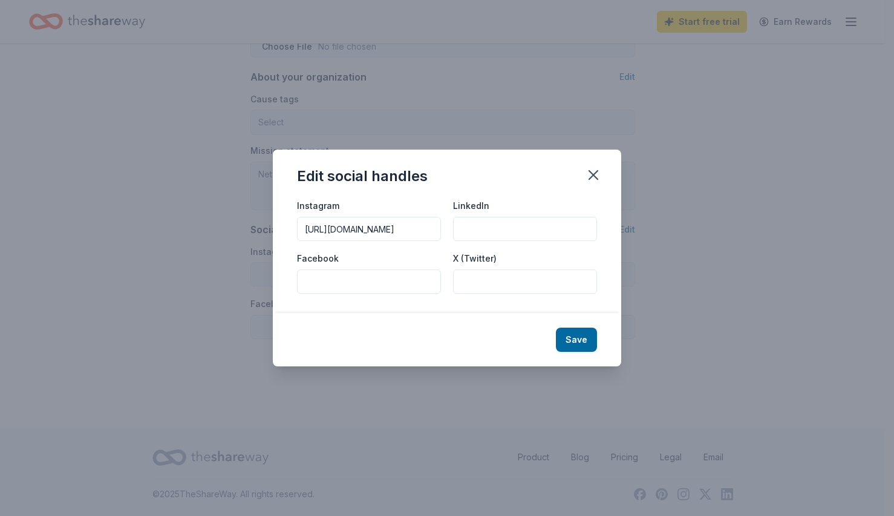
click at [507, 226] on input "LinkedIn" at bounding box center [525, 229] width 144 height 24
paste input "https://www.linkedin.com/company/maapatl"
type input "https://www.linkedin.com/company/maapatl"
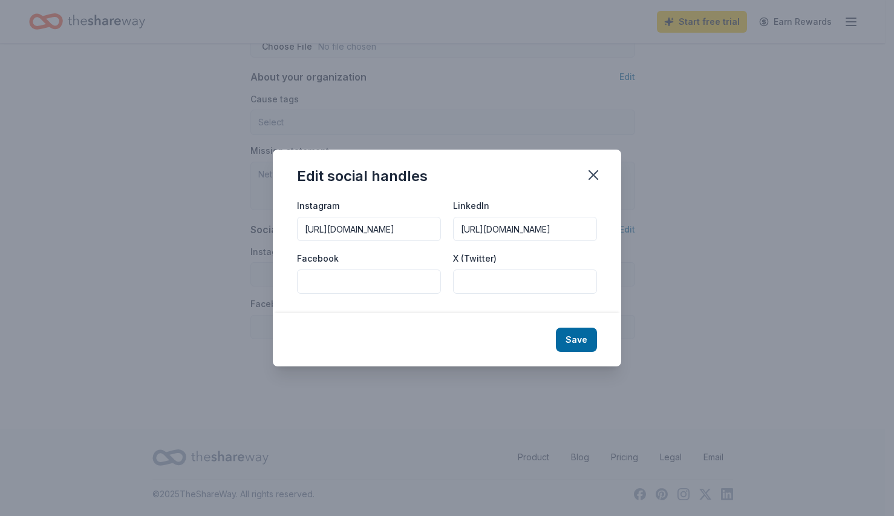
click at [389, 290] on input "Facebook" at bounding box center [369, 281] width 144 height 24
paste input "https://www.facebook.com/maapATL/"
type input "https://www.facebook.com/maapATL/"
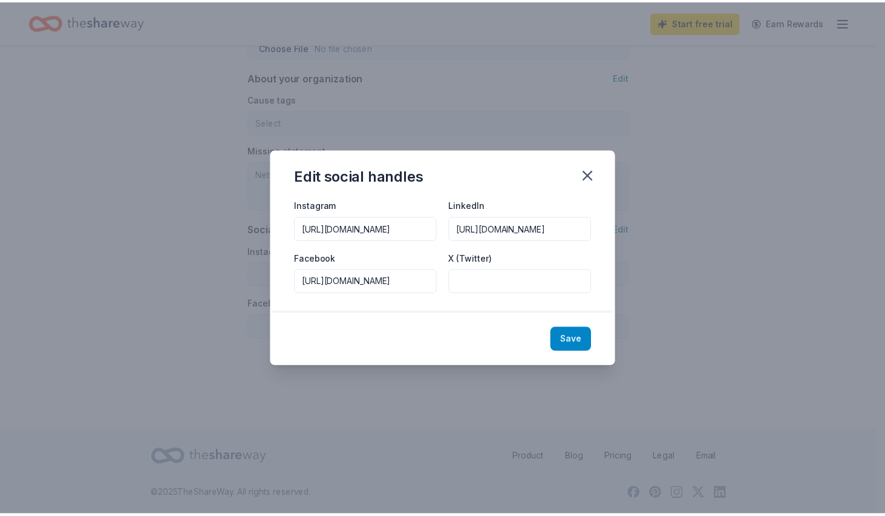
scroll to position [0, 0]
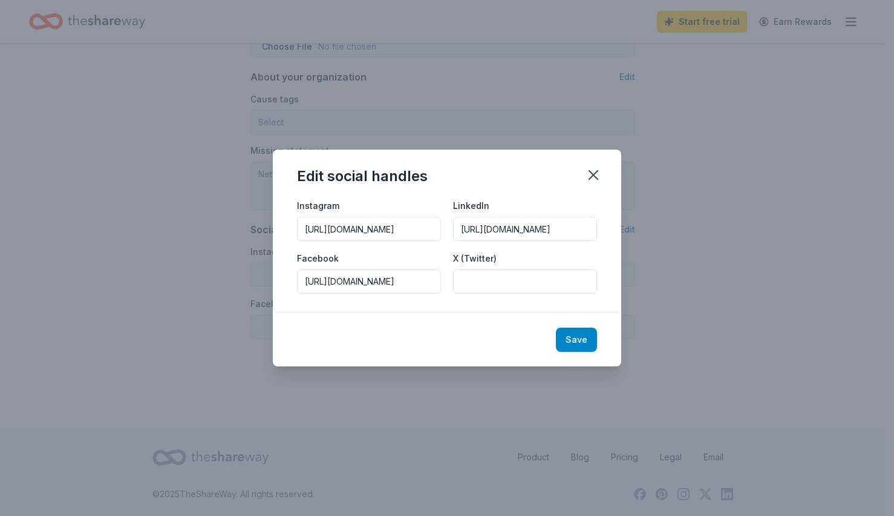
click at [588, 347] on button "Save" at bounding box center [576, 339] width 41 height 24
type input "https://www.instagram.com/maapatl/"
type input "https://www.linkedin.com/company/maapatl"
type input "https://www.facebook.com/maapATL/"
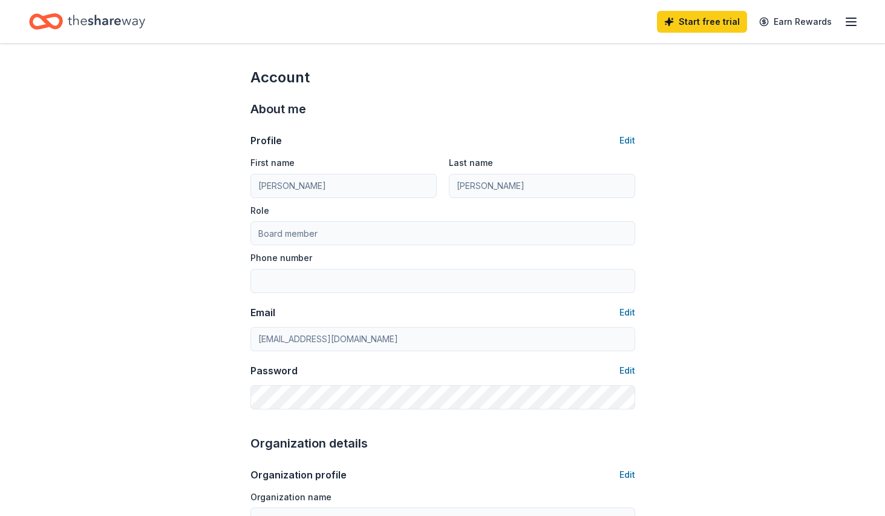
click at [848, 22] on icon "button" at bounding box center [851, 22] width 15 height 15
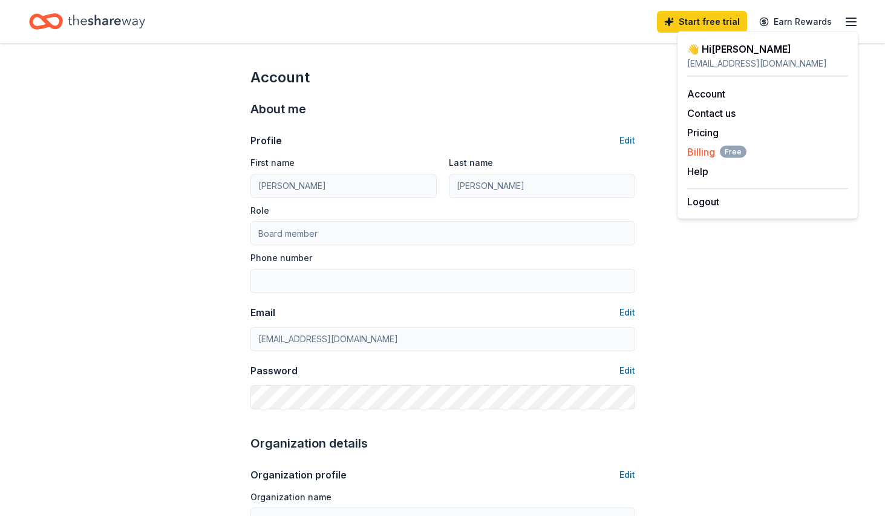
click at [697, 153] on span "Billing Free" at bounding box center [716, 152] width 59 height 15
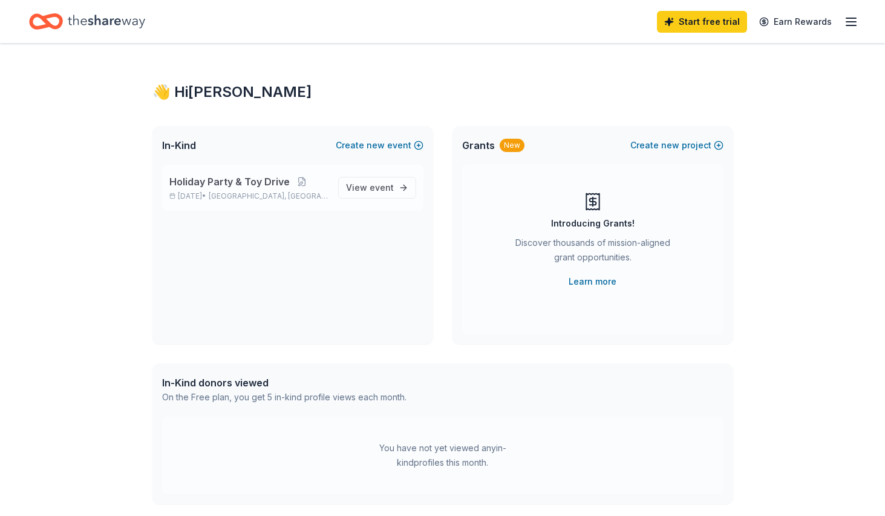
click at [265, 182] on span "Holiday Party & Toy Drive" at bounding box center [229, 181] width 120 height 15
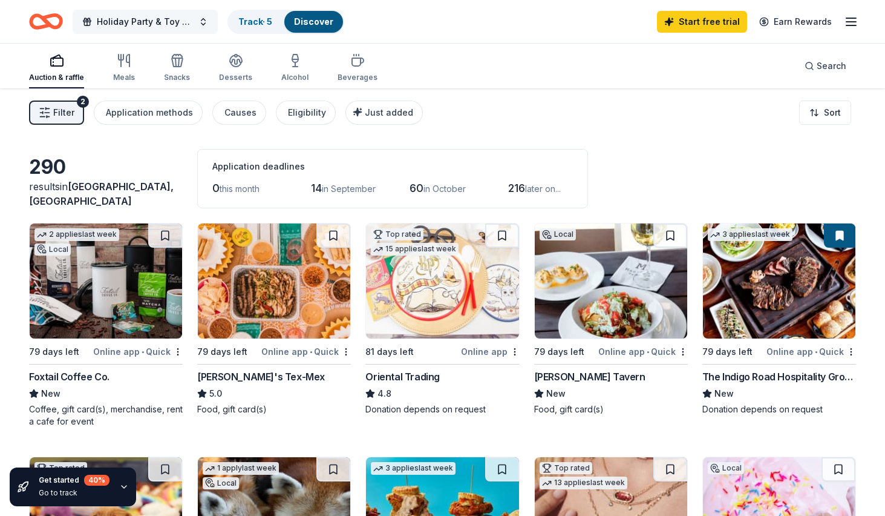
click at [184, 26] on span "Holiday Party & Toy Drive" at bounding box center [145, 22] width 97 height 15
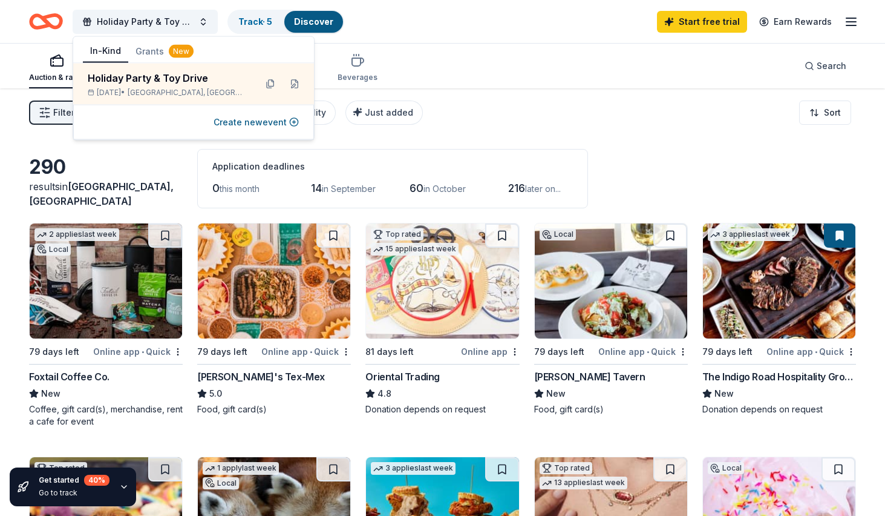
click at [586, 50] on div "Auction & raffle Meals Snacks Desserts Alcohol Beverages Search" at bounding box center [442, 66] width 827 height 45
